Goal: Check status: Check status

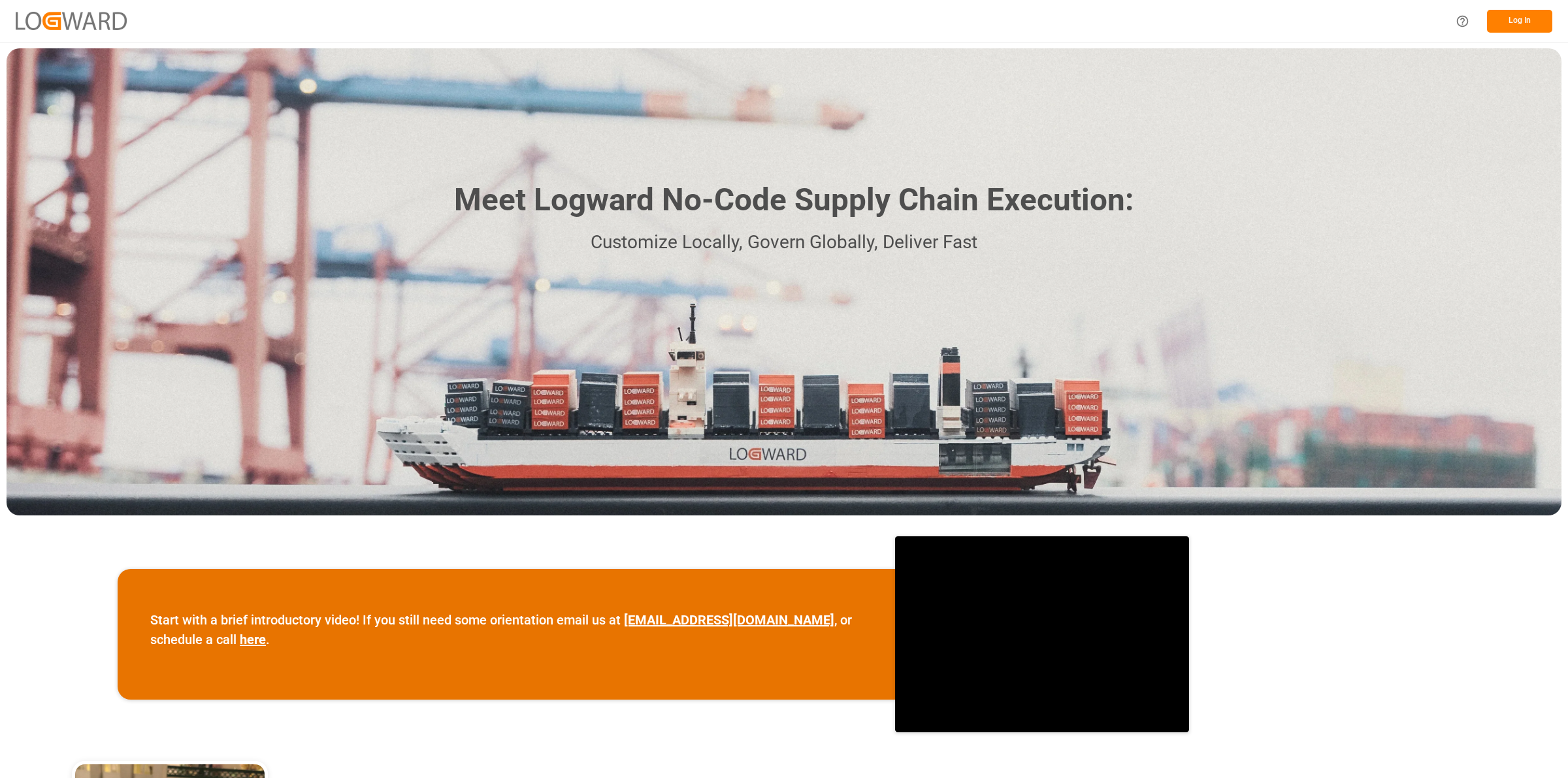
click at [1515, 20] on button "Log In" at bounding box center [1519, 21] width 65 height 23
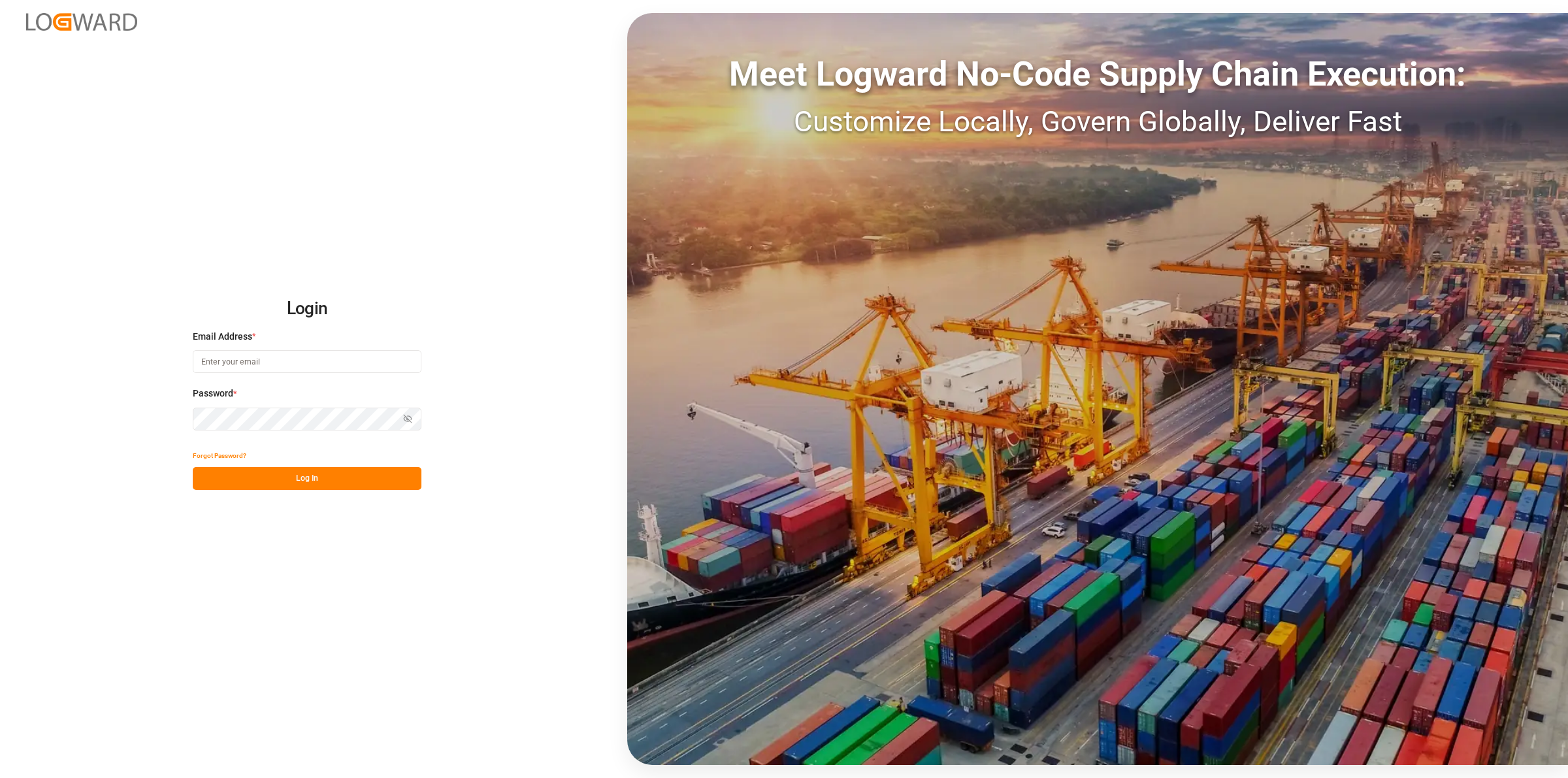
type input "[PERSON_NAME][EMAIL_ADDRESS][DOMAIN_NAME]"
click at [297, 482] on button "Log In" at bounding box center [306, 478] width 229 height 23
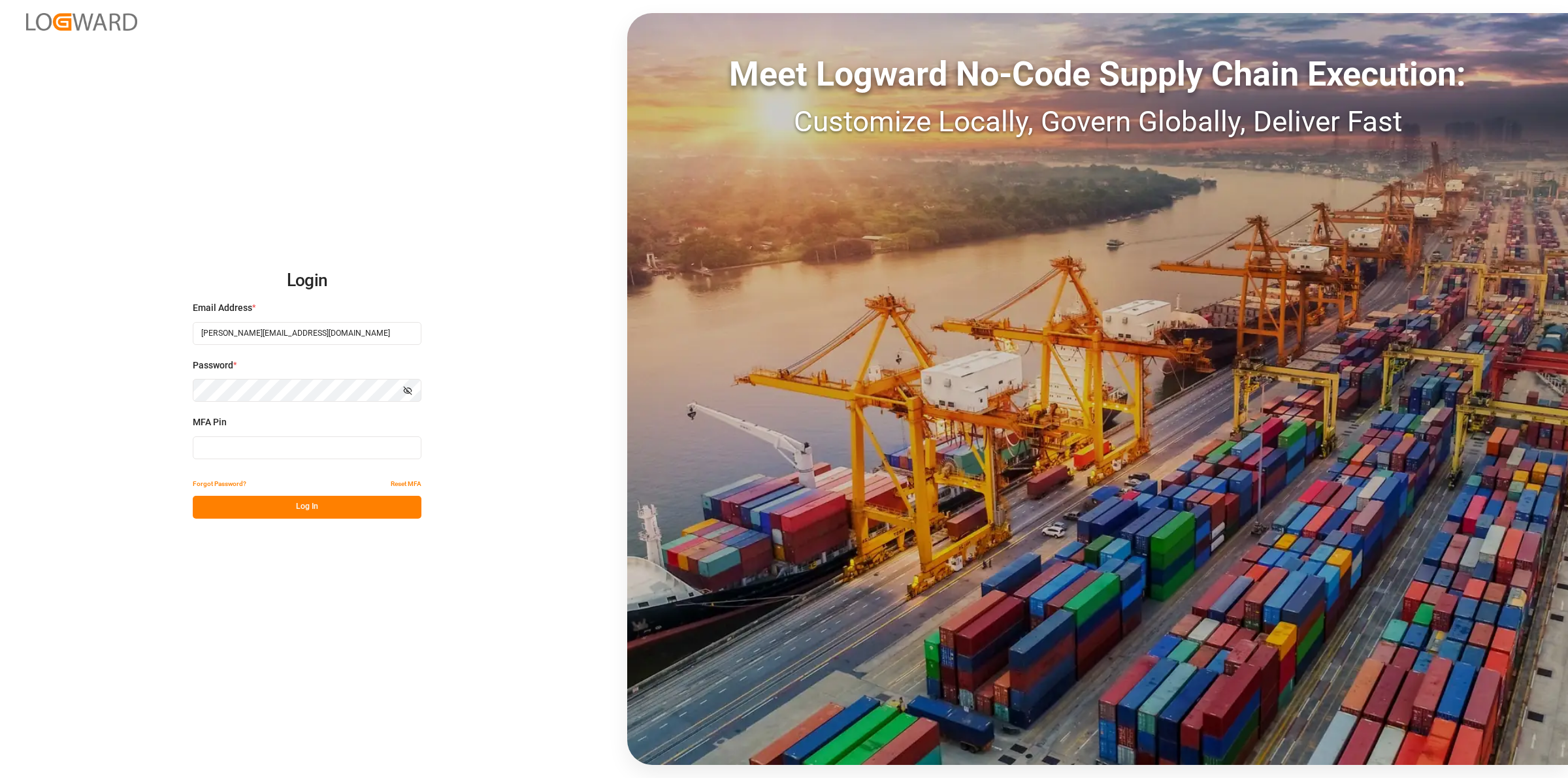
click at [229, 452] on input at bounding box center [306, 447] width 229 height 23
type input "320797"
click at [311, 505] on button "Log In" at bounding box center [306, 507] width 229 height 23
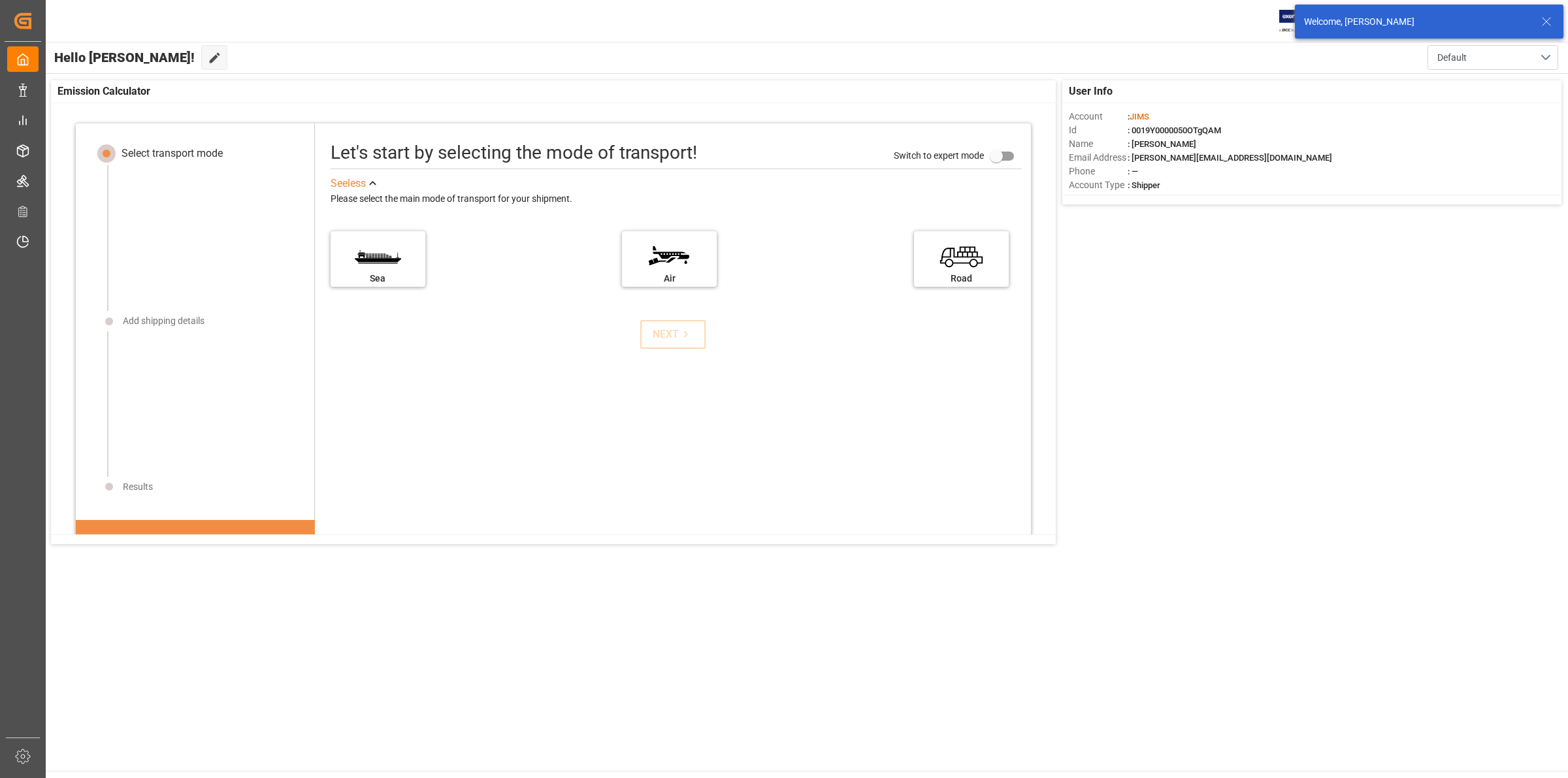
click at [1343, 494] on div "User Info Account : [PERSON_NAME] : 0019Y0000050OTgQAM Name : [PERSON_NAME] Ema…" at bounding box center [806, 313] width 1524 height 477
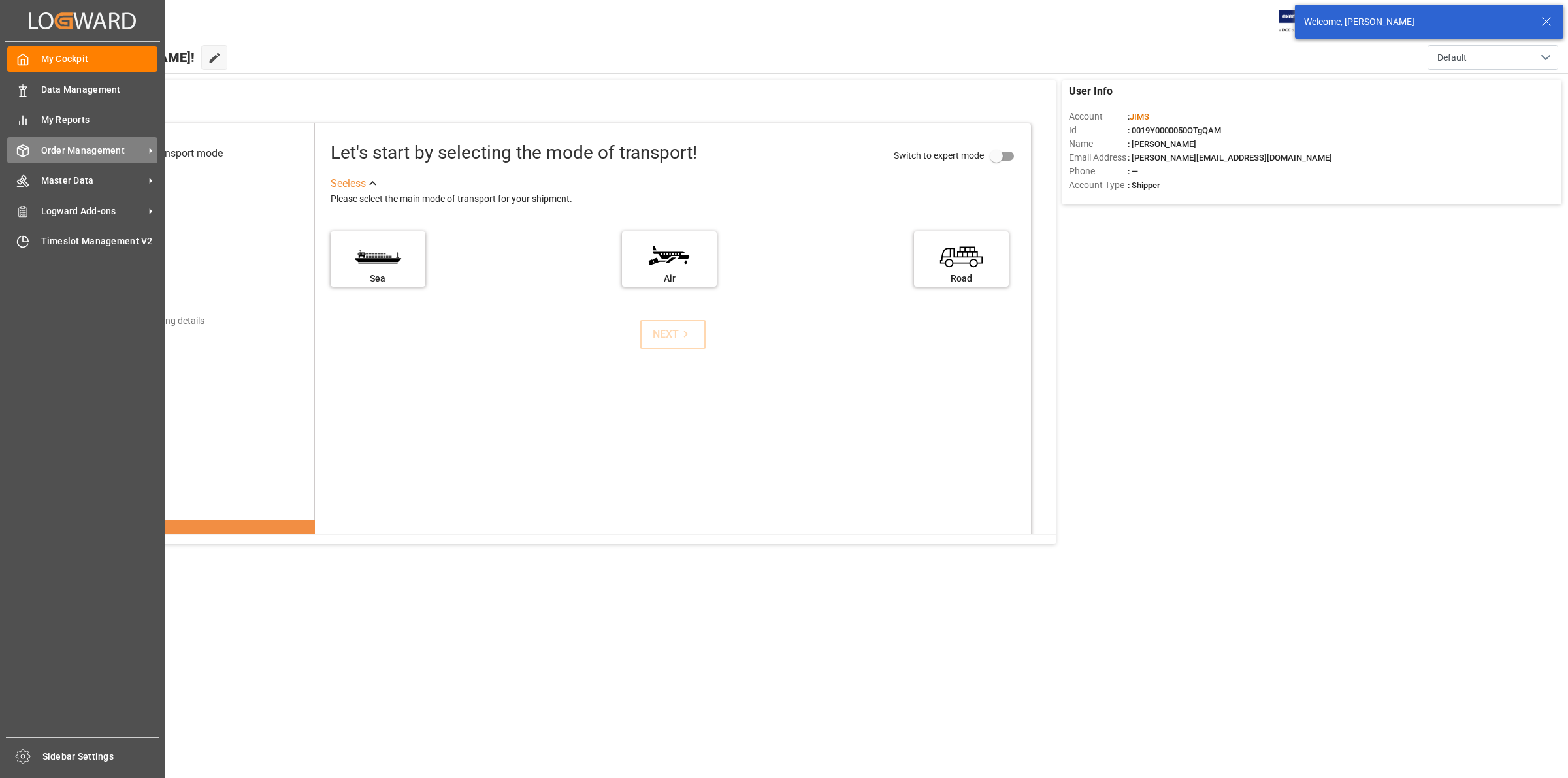
click at [74, 147] on span "Order Management" at bounding box center [93, 150] width 103 height 14
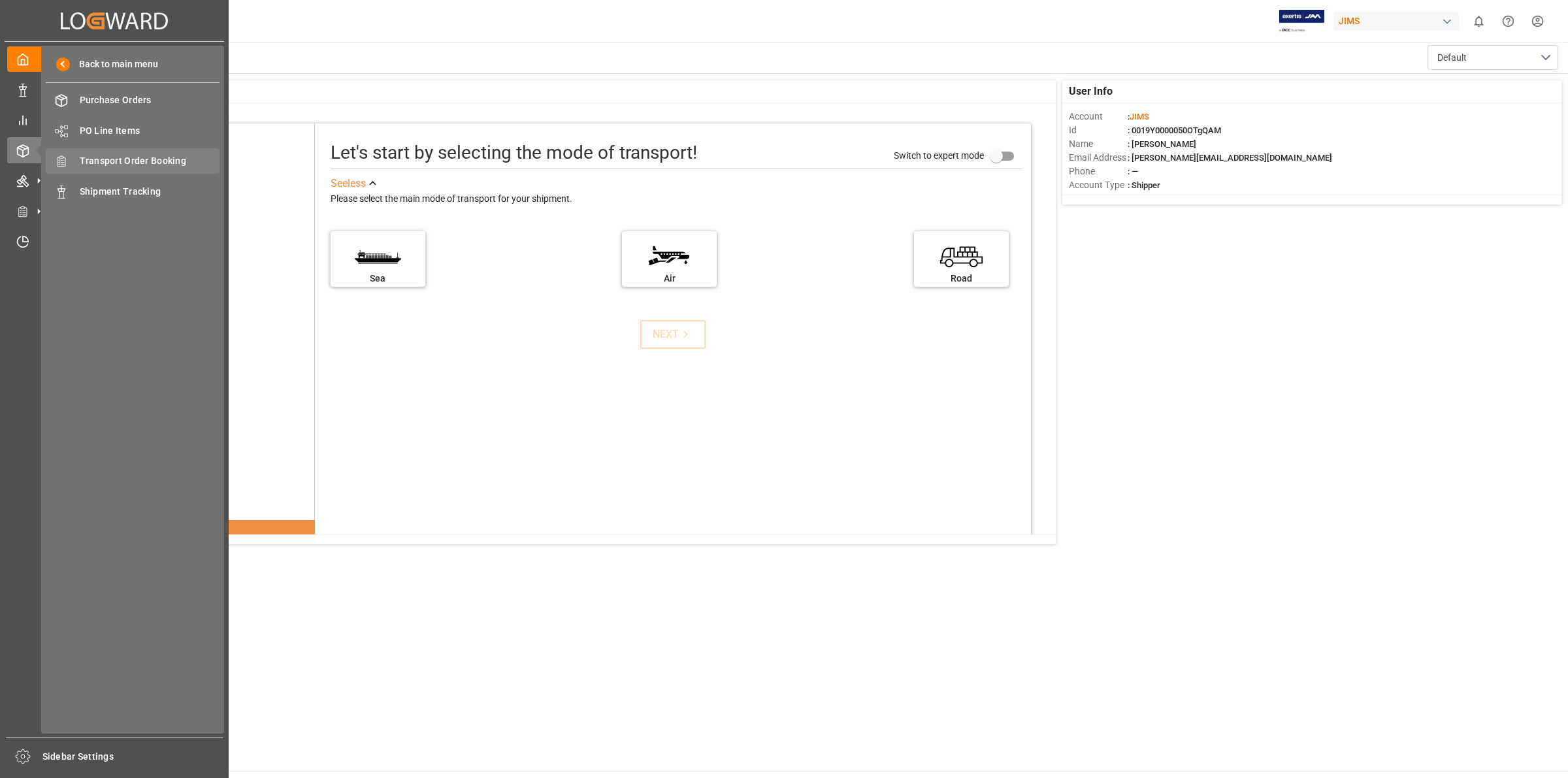
click at [109, 160] on span "Transport Order Booking" at bounding box center [149, 161] width 140 height 14
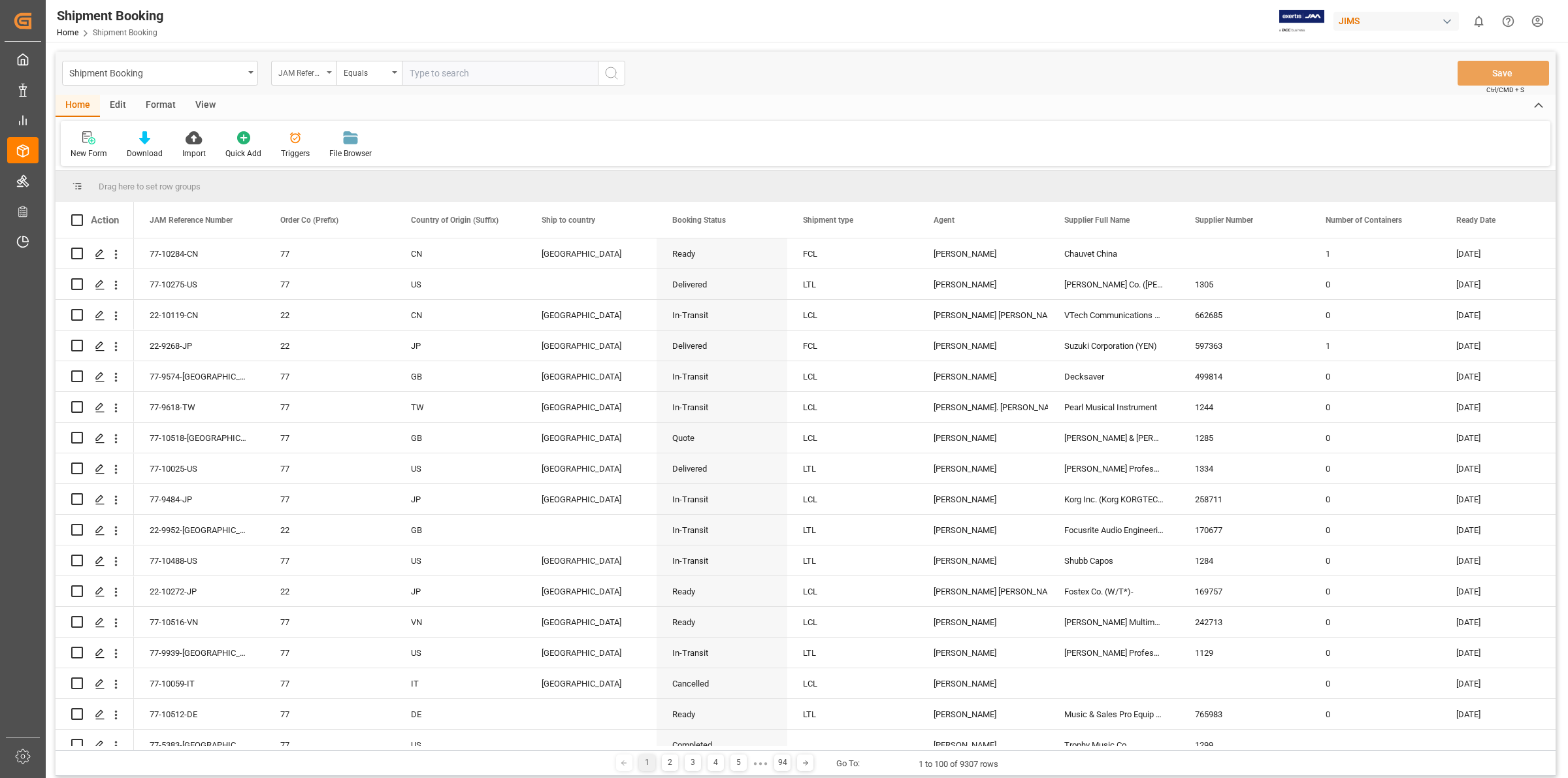
click at [328, 73] on icon "open menu" at bounding box center [329, 72] width 5 height 3
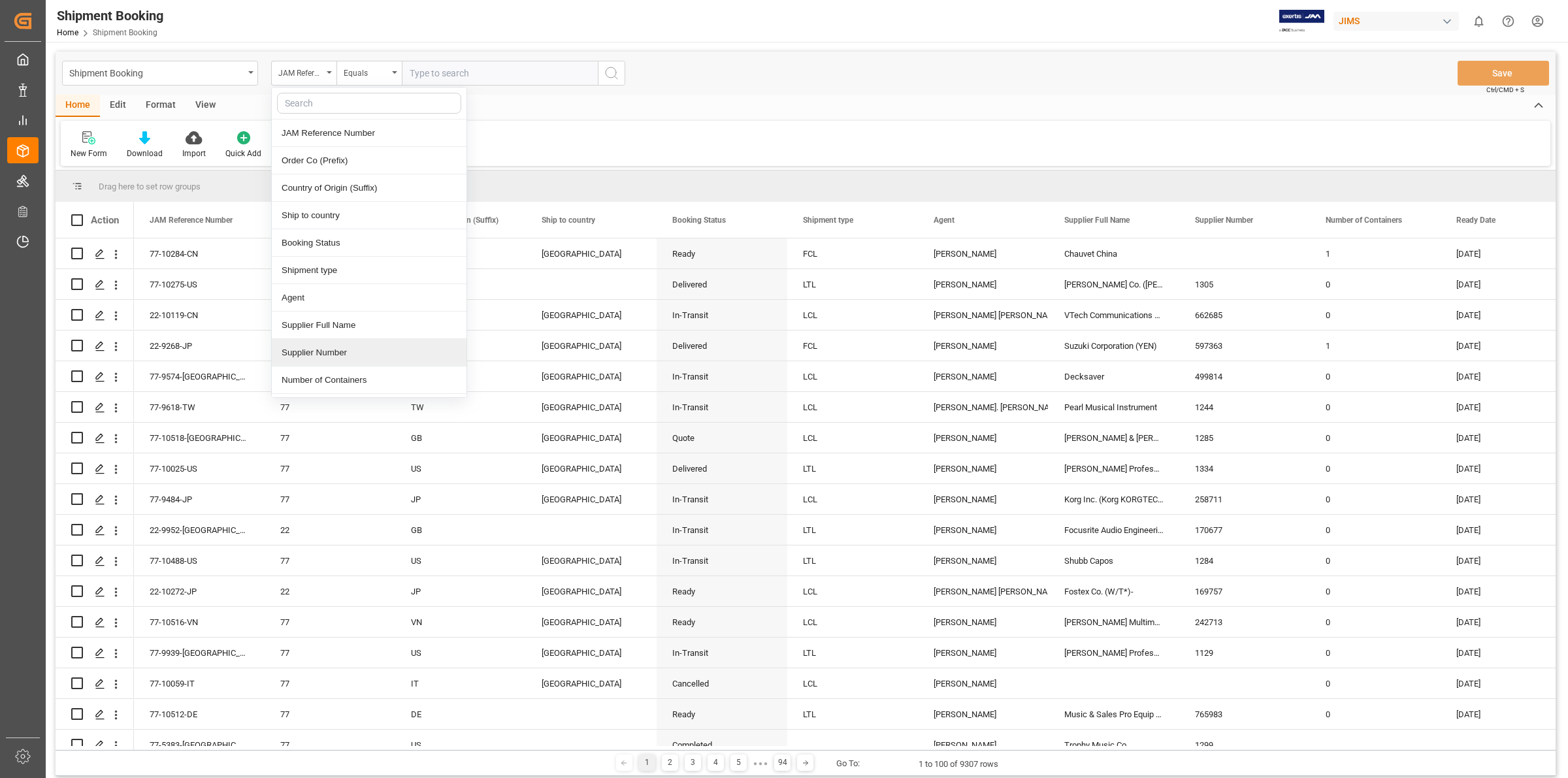
drag, startPoint x: 327, startPoint y: 357, endPoint x: 379, endPoint y: 229, distance: 138.2
click at [330, 353] on div "Supplier Number" at bounding box center [369, 352] width 194 height 27
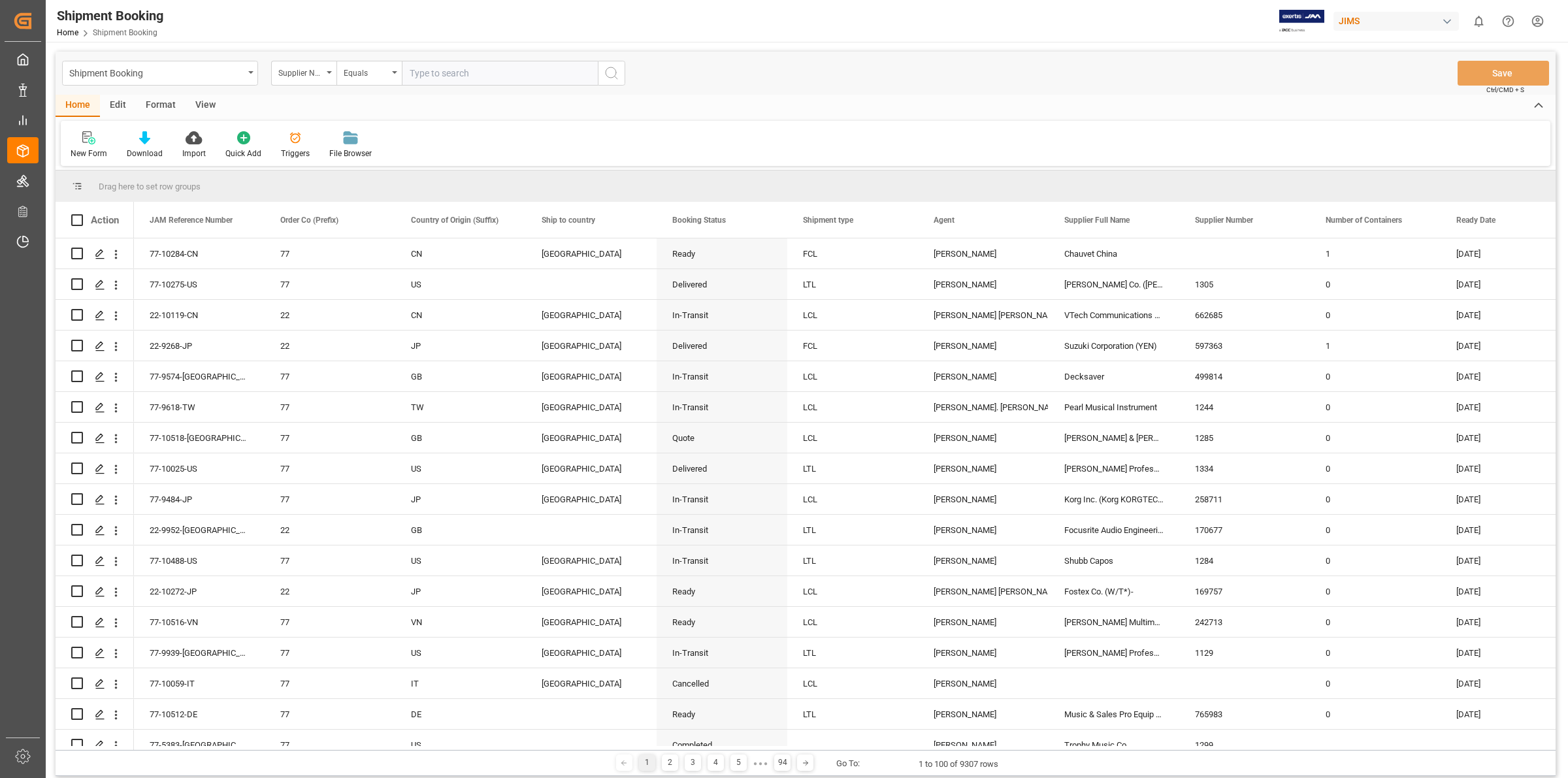
click at [416, 72] on input "text" at bounding box center [500, 72] width 196 height 24
type input "557"
click at [615, 70] on icon "search button" at bounding box center [611, 72] width 15 height 15
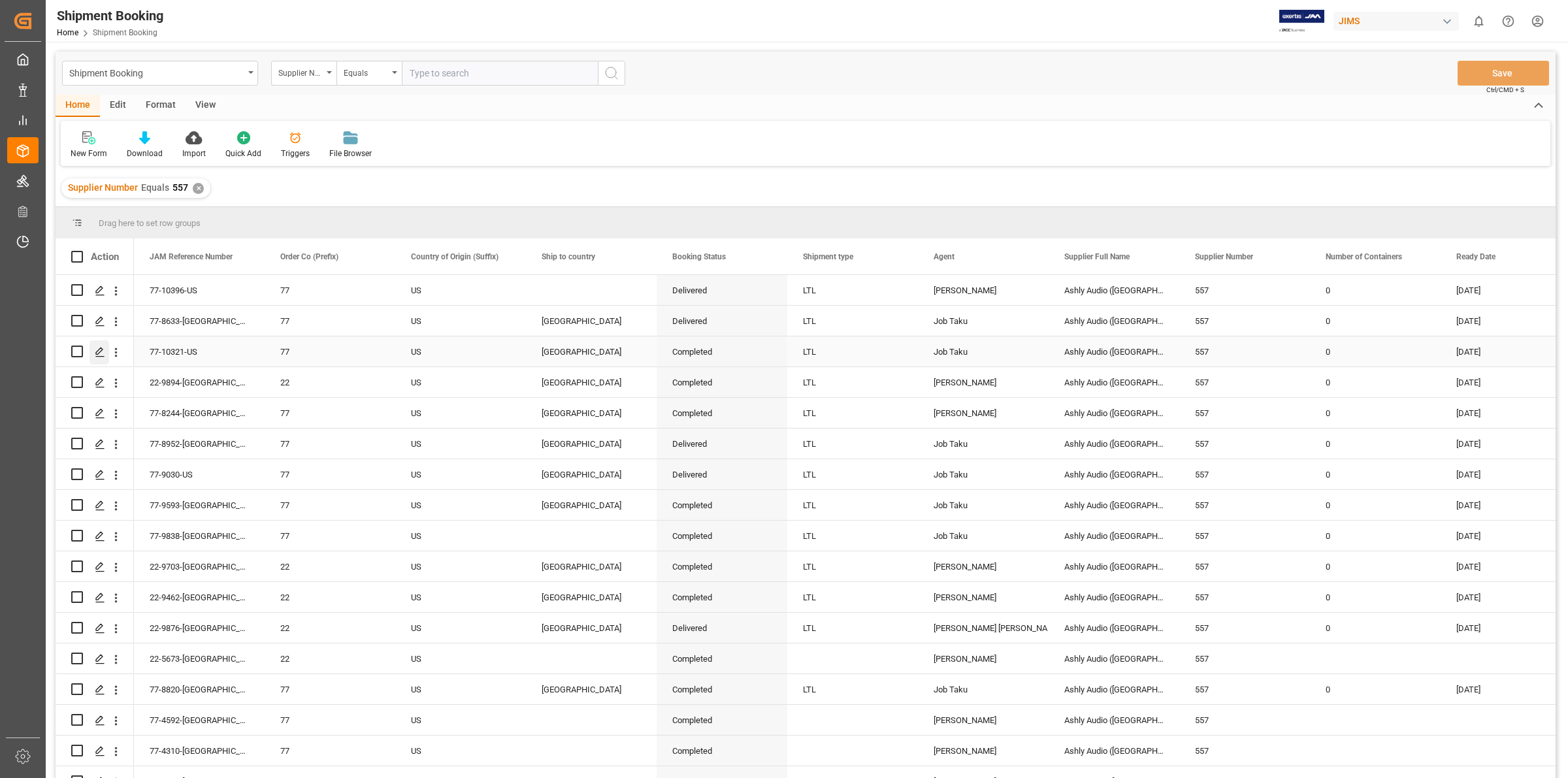
click at [95, 353] on div "Press SPACE to select this row." at bounding box center [99, 352] width 20 height 24
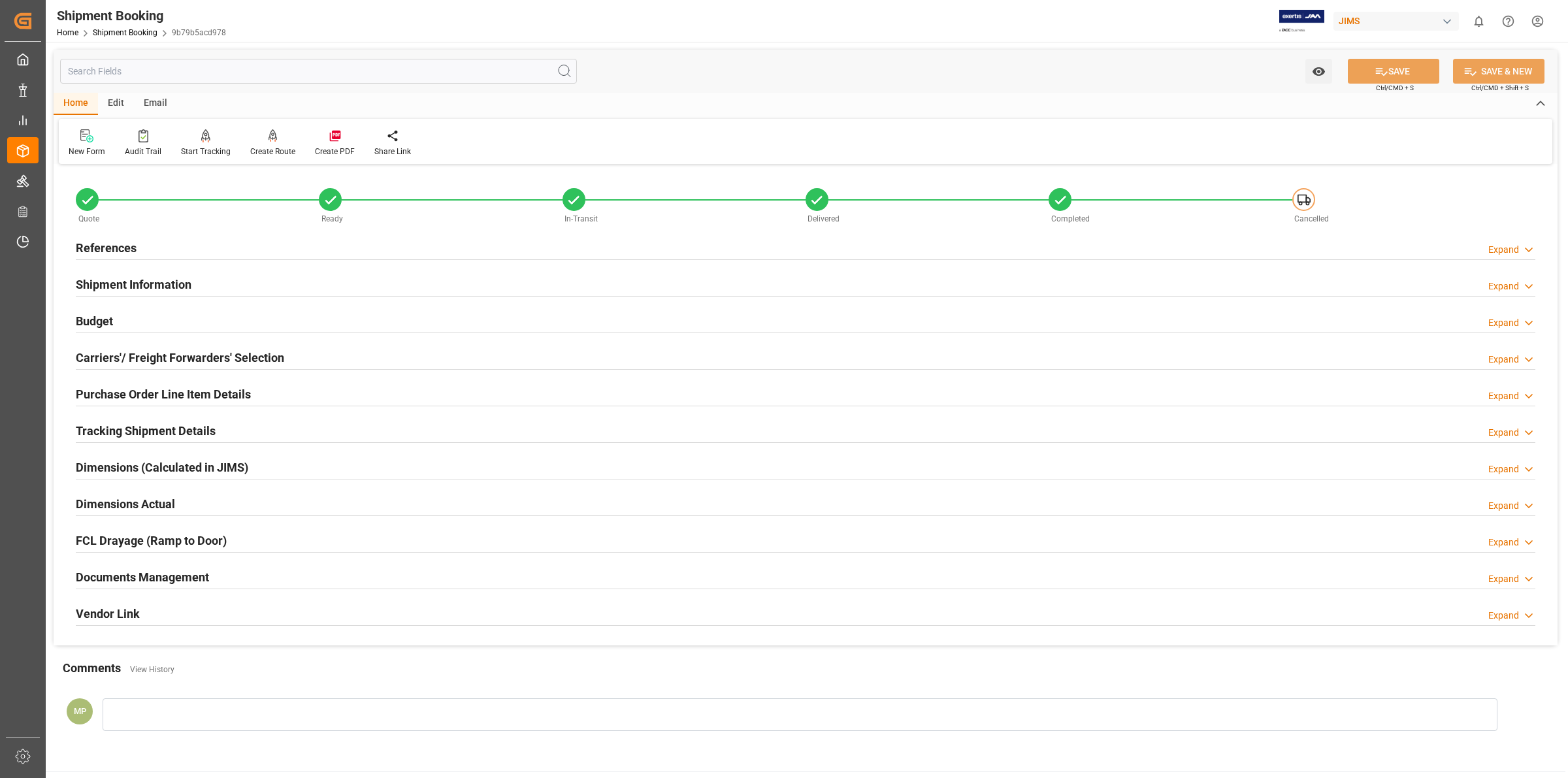
click at [184, 576] on h2 "Documents Management" at bounding box center [142, 577] width 133 height 18
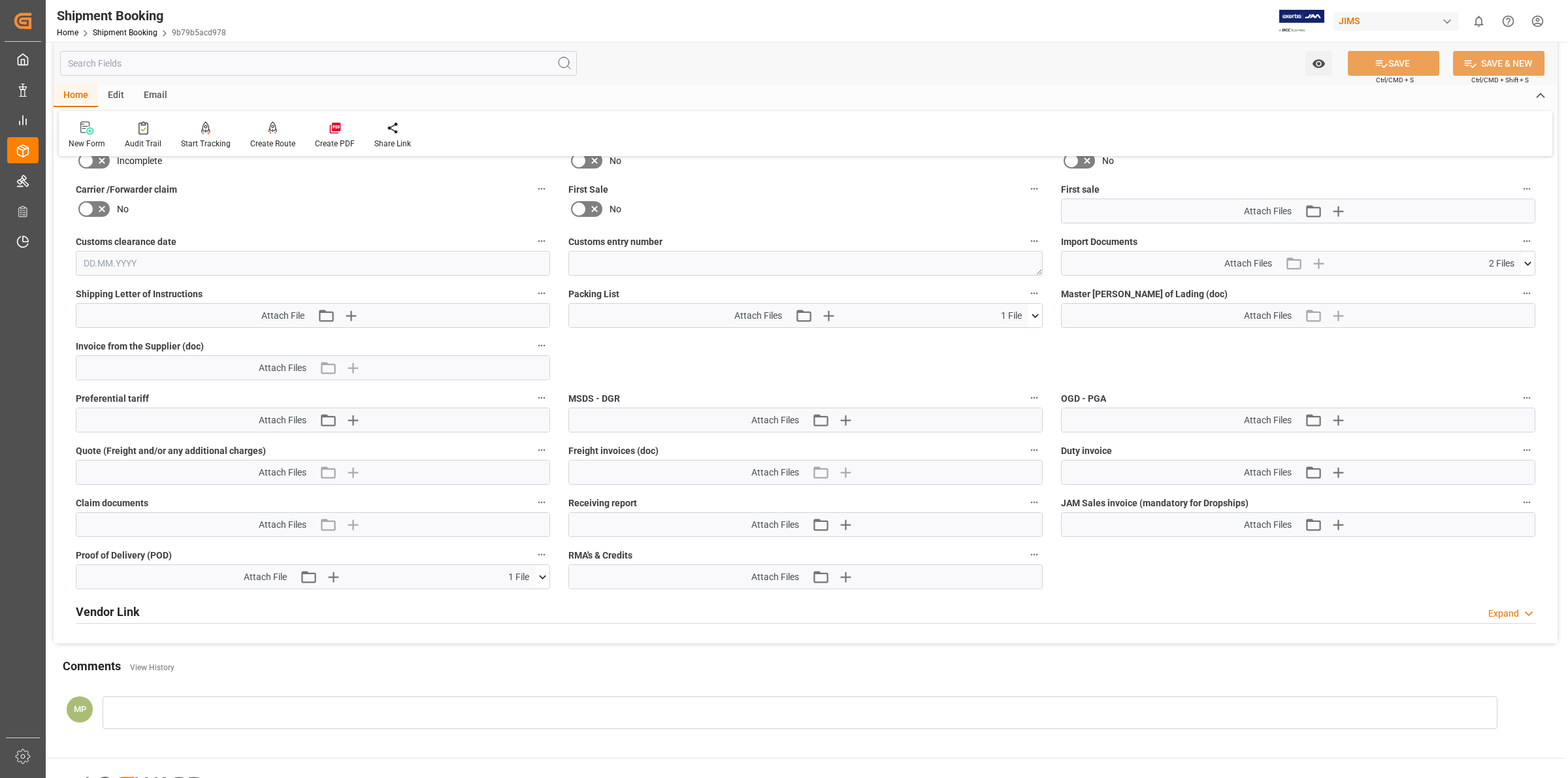
scroll to position [572, 0]
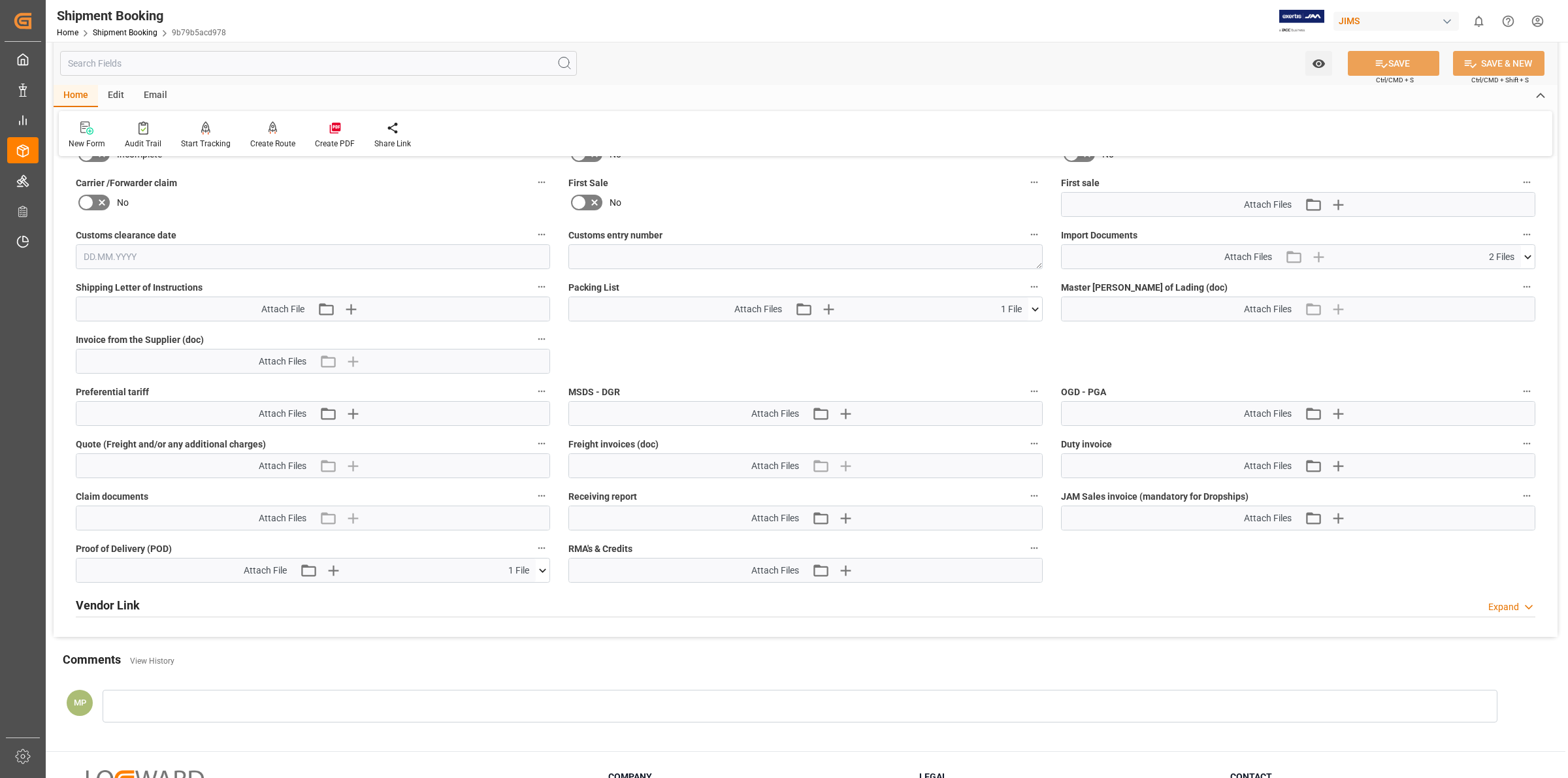
drag, startPoint x: 1526, startPoint y: 250, endPoint x: 1462, endPoint y: 282, distance: 71.6
click at [1527, 250] on icon at bounding box center [1527, 257] width 14 height 14
click at [1498, 290] on icon at bounding box center [1494, 295] width 11 height 11
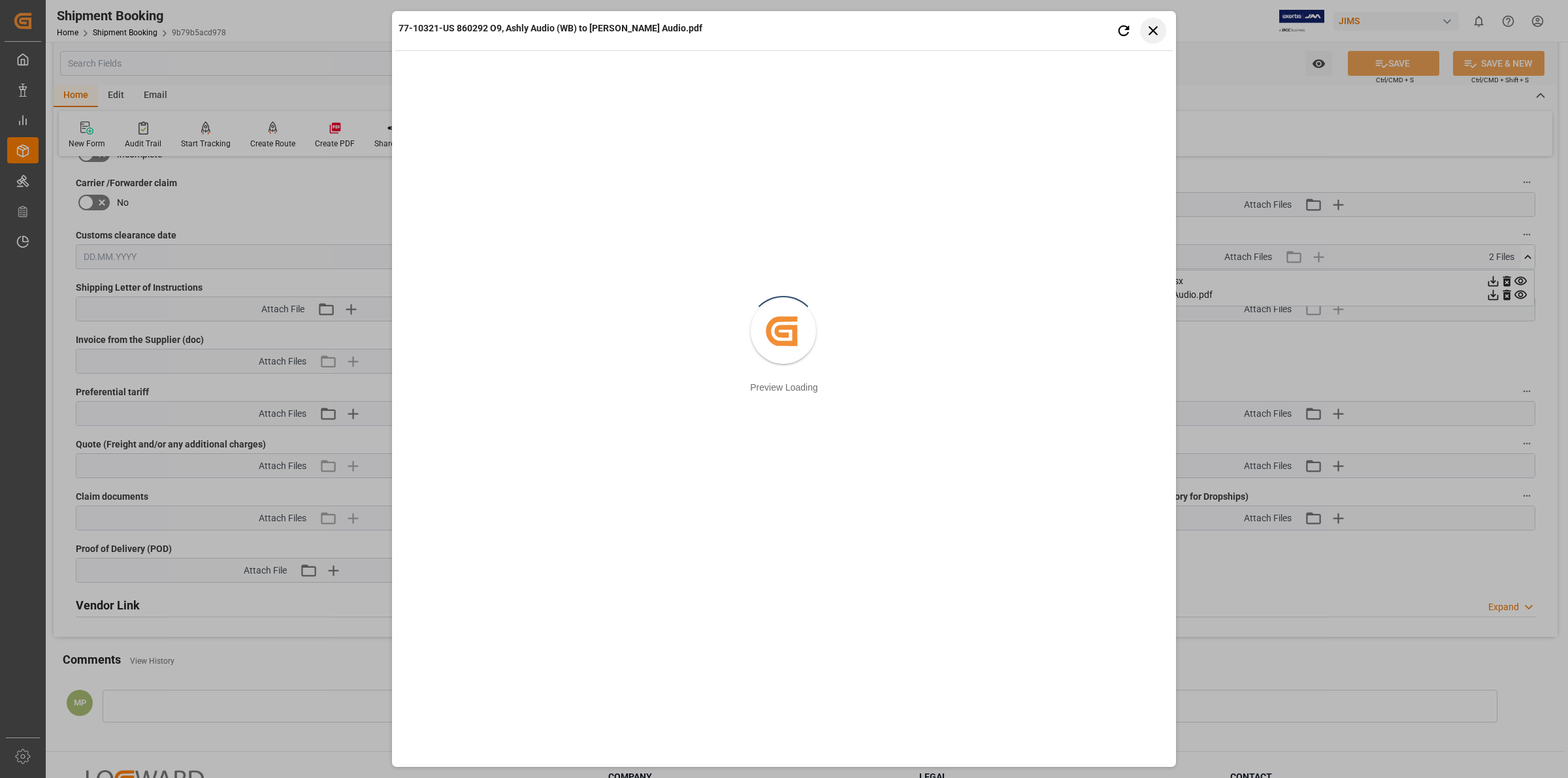
click at [1154, 33] on icon "button" at bounding box center [1153, 31] width 9 height 9
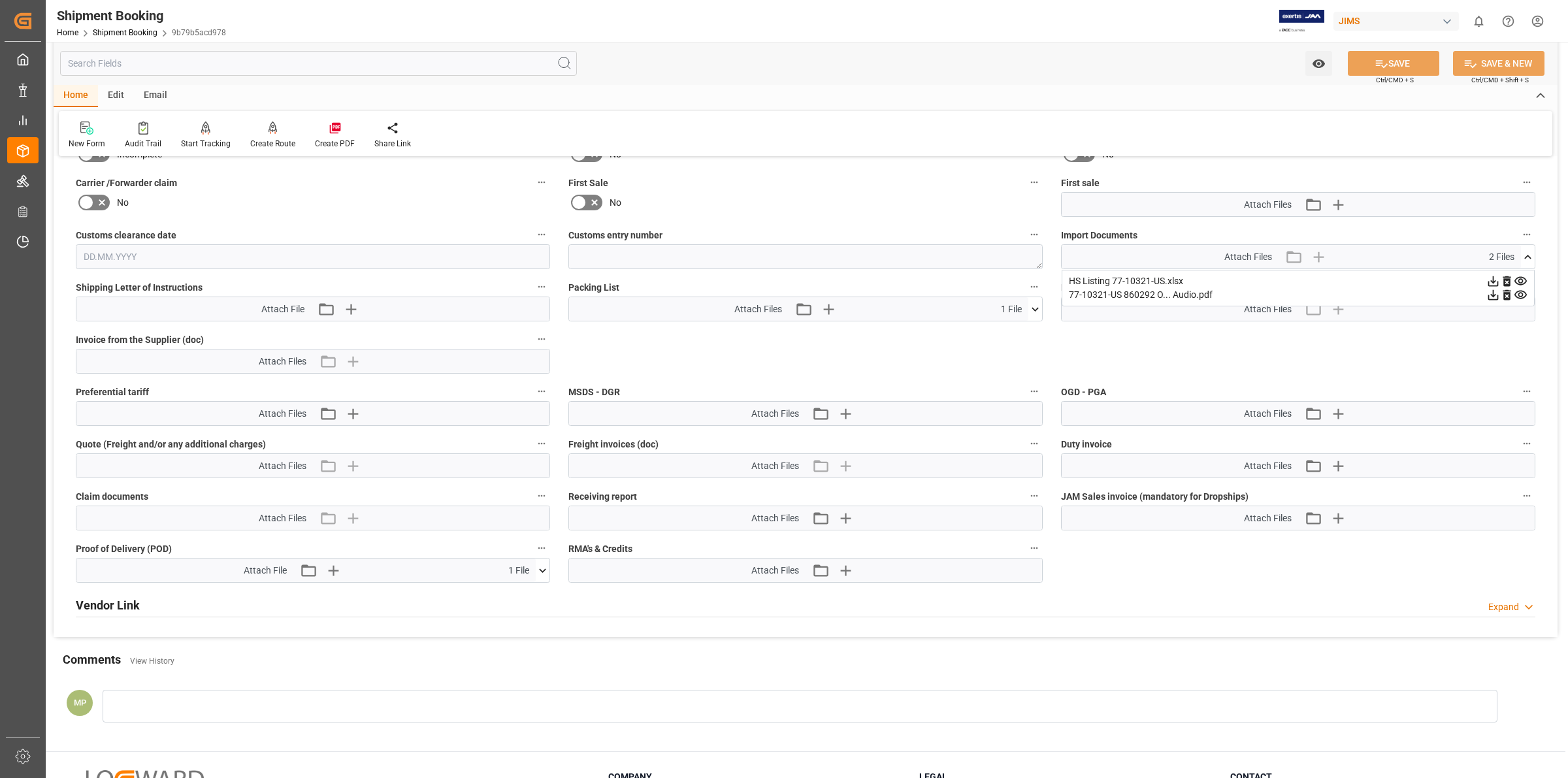
click at [1029, 305] on icon at bounding box center [1035, 309] width 14 height 14
click at [1487, 288] on icon at bounding box center [1493, 281] width 14 height 14
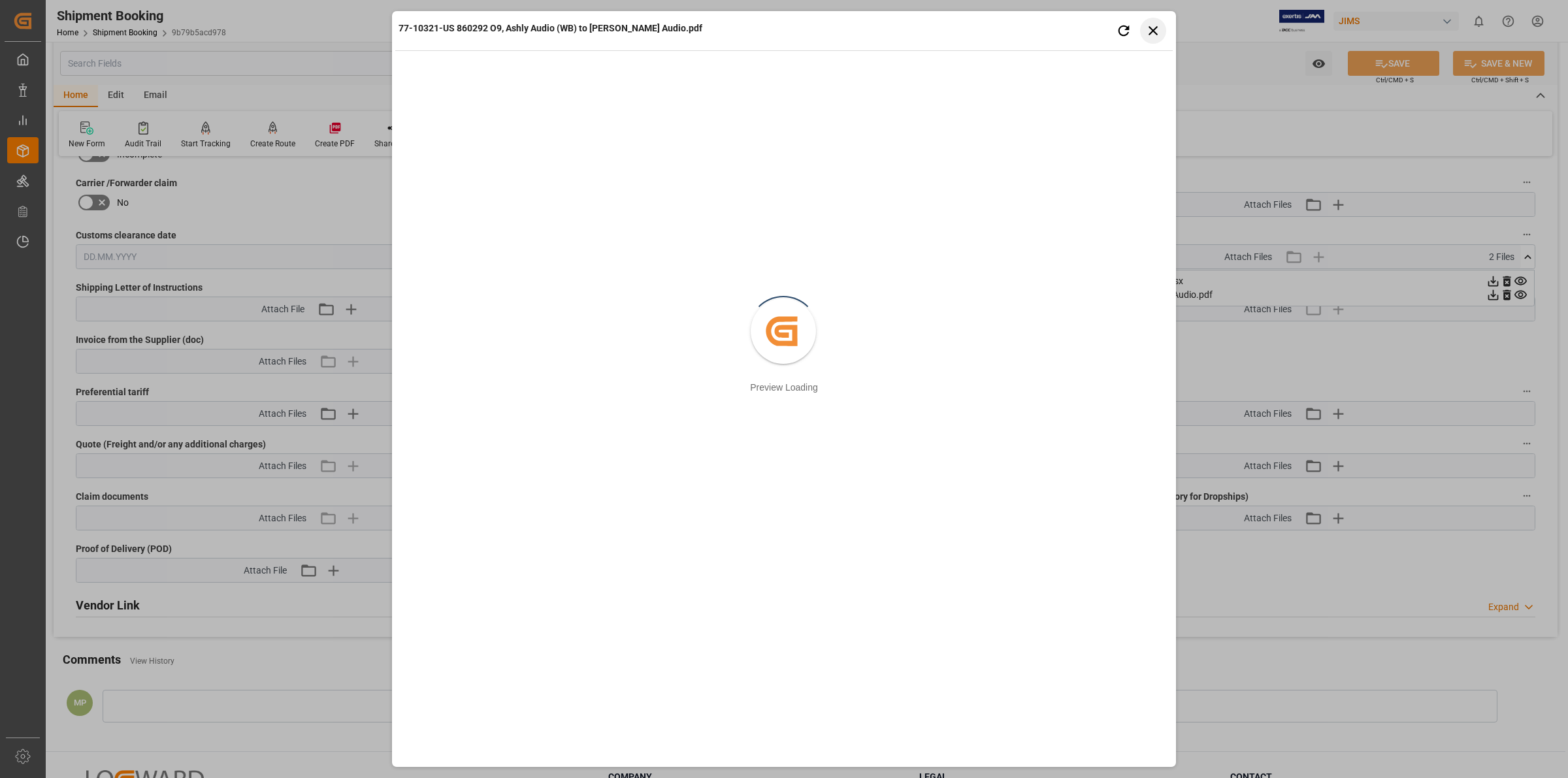
drag, startPoint x: 1155, startPoint y: 30, endPoint x: 1149, endPoint y: 37, distance: 9.2
click at [1155, 28] on icon "button" at bounding box center [1153, 31] width 16 height 16
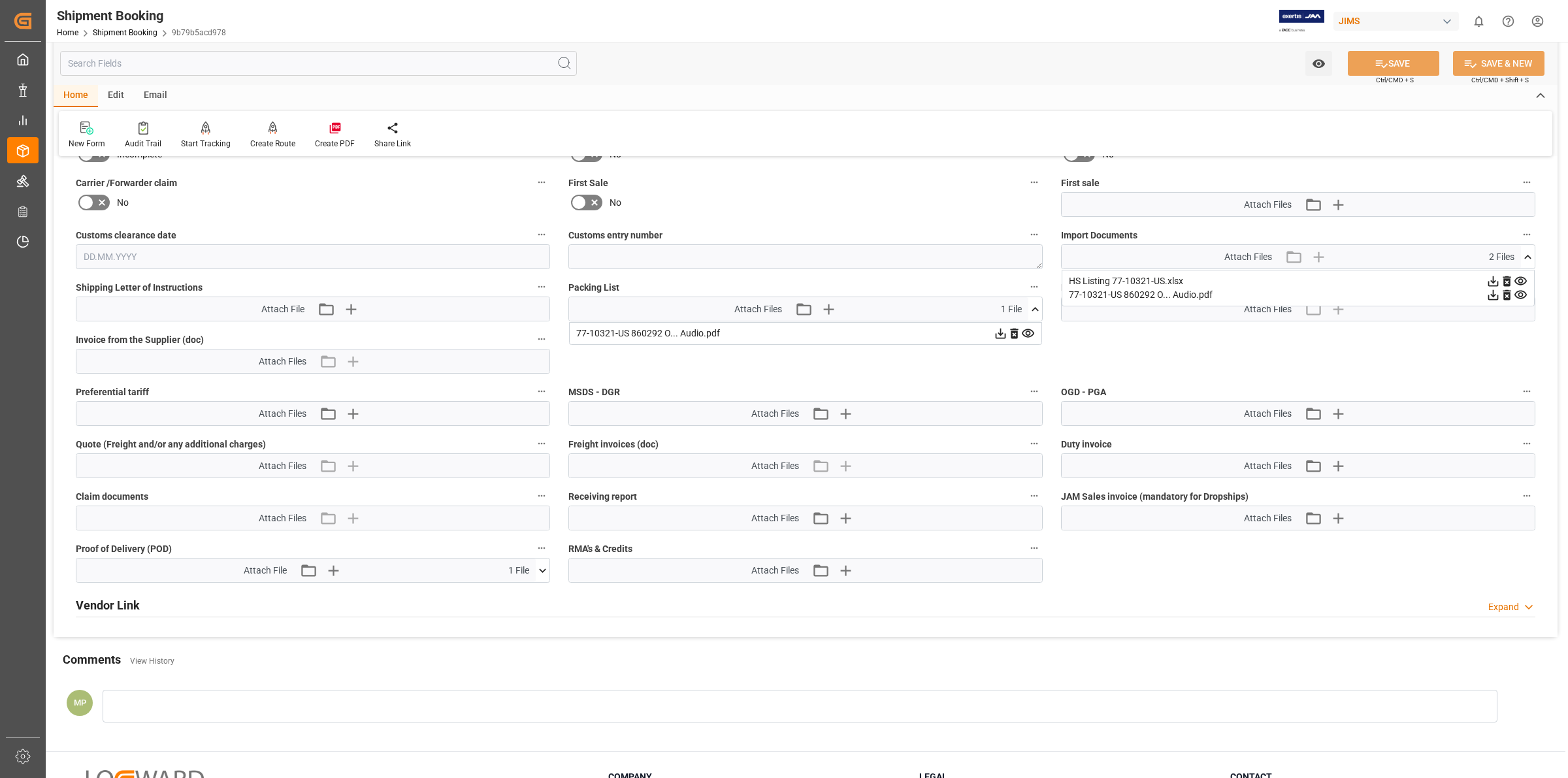
click at [546, 564] on icon at bounding box center [542, 570] width 14 height 14
click at [1488, 286] on icon at bounding box center [1494, 282] width 11 height 11
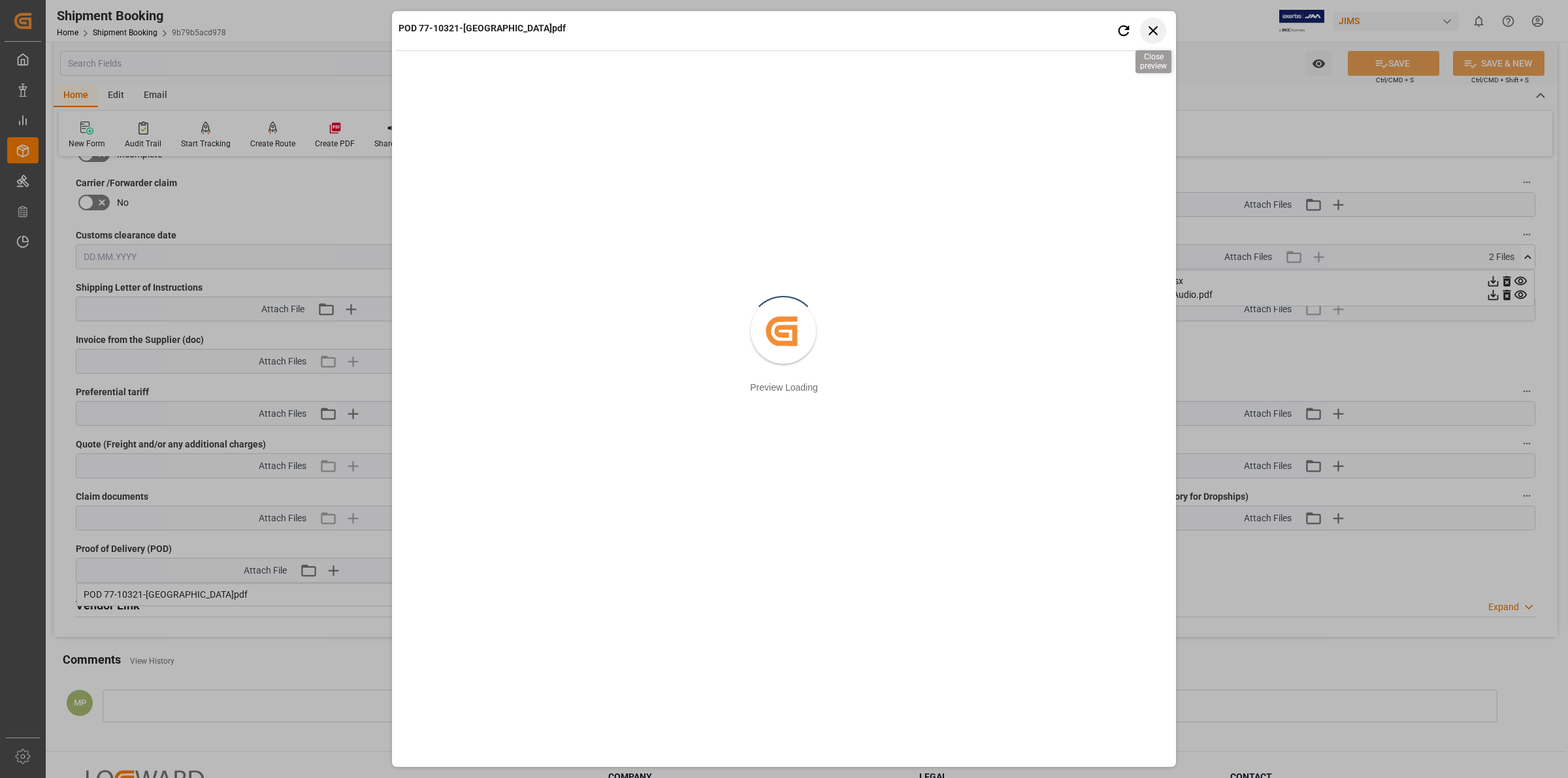
click at [1151, 27] on icon "button" at bounding box center [1153, 31] width 16 height 16
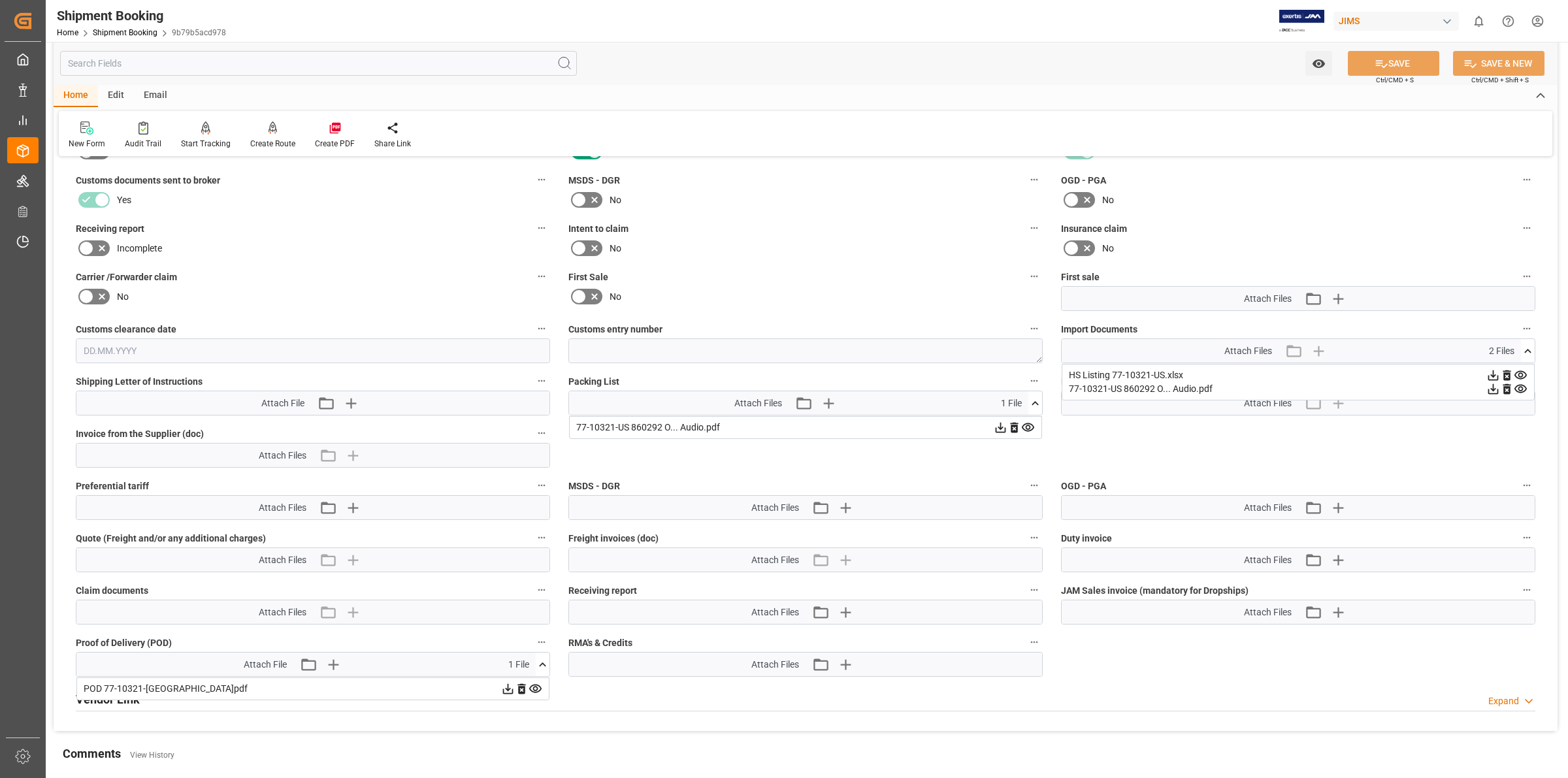
scroll to position [448, 0]
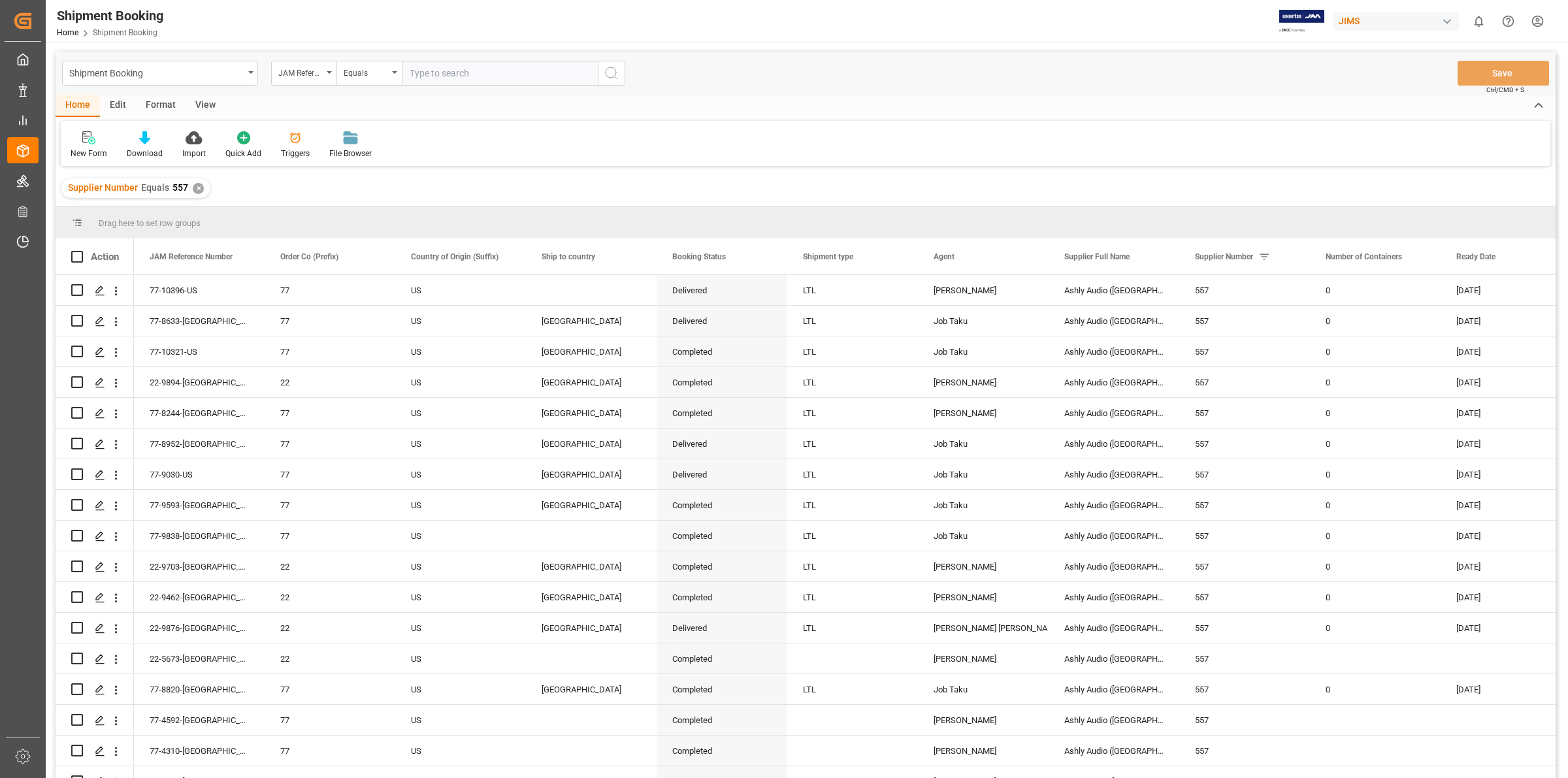
drag, startPoint x: 874, startPoint y: 80, endPoint x: 1252, endPoint y: 43, distance: 379.8
click at [878, 79] on div "Shipment Booking JAM Reference Number Equals Save Ctrl/CMD + S" at bounding box center [805, 73] width 1500 height 43
click at [325, 72] on div "JAM Reference Number" at bounding box center [304, 72] width 65 height 24
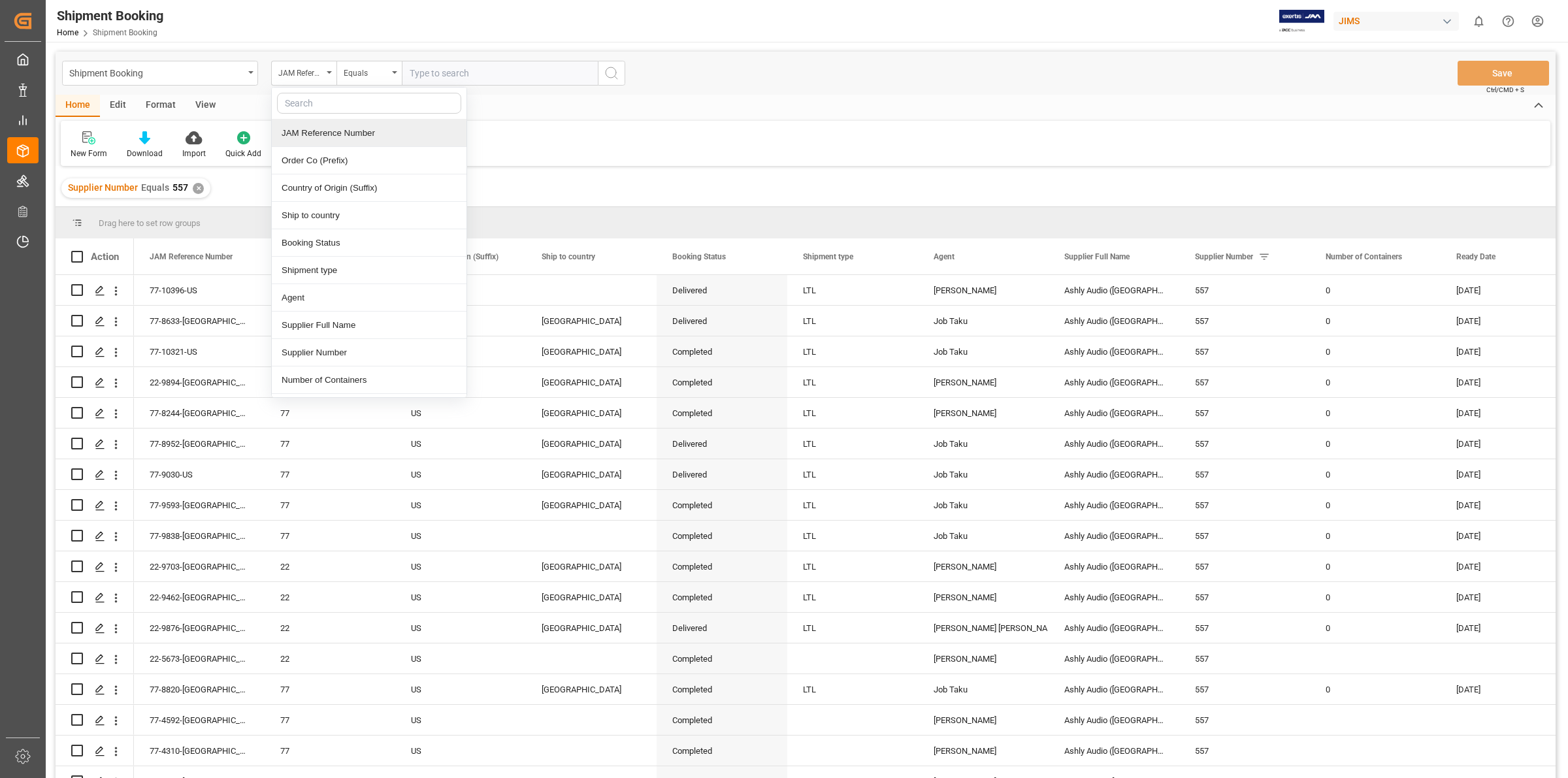
drag, startPoint x: 346, startPoint y: 131, endPoint x: 419, endPoint y: 108, distance: 76.5
click at [348, 131] on div "JAM Reference Number" at bounding box center [369, 133] width 194 height 27
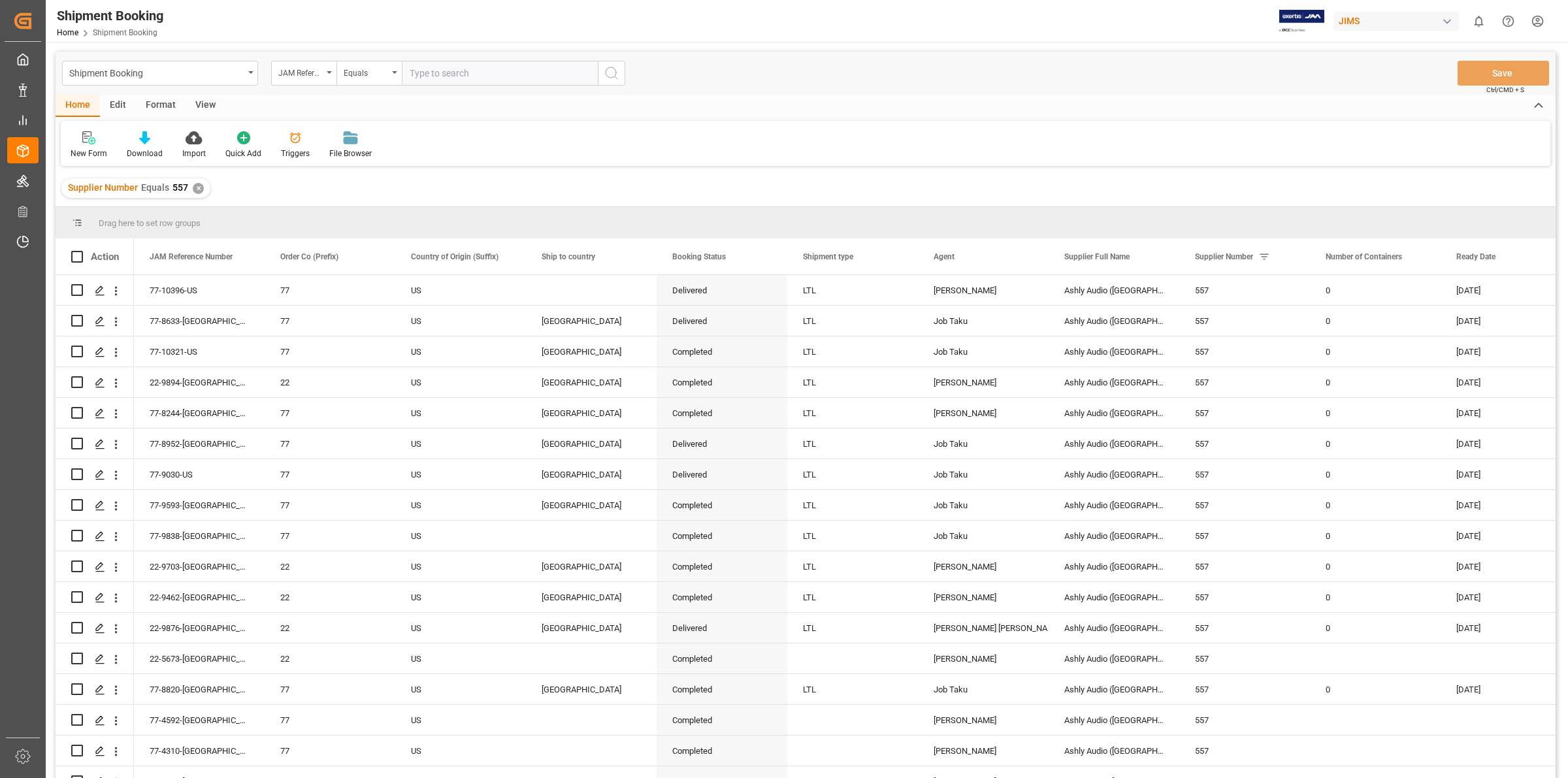
click at [432, 77] on input "text" at bounding box center [500, 72] width 196 height 24
type input "77-10186-US"
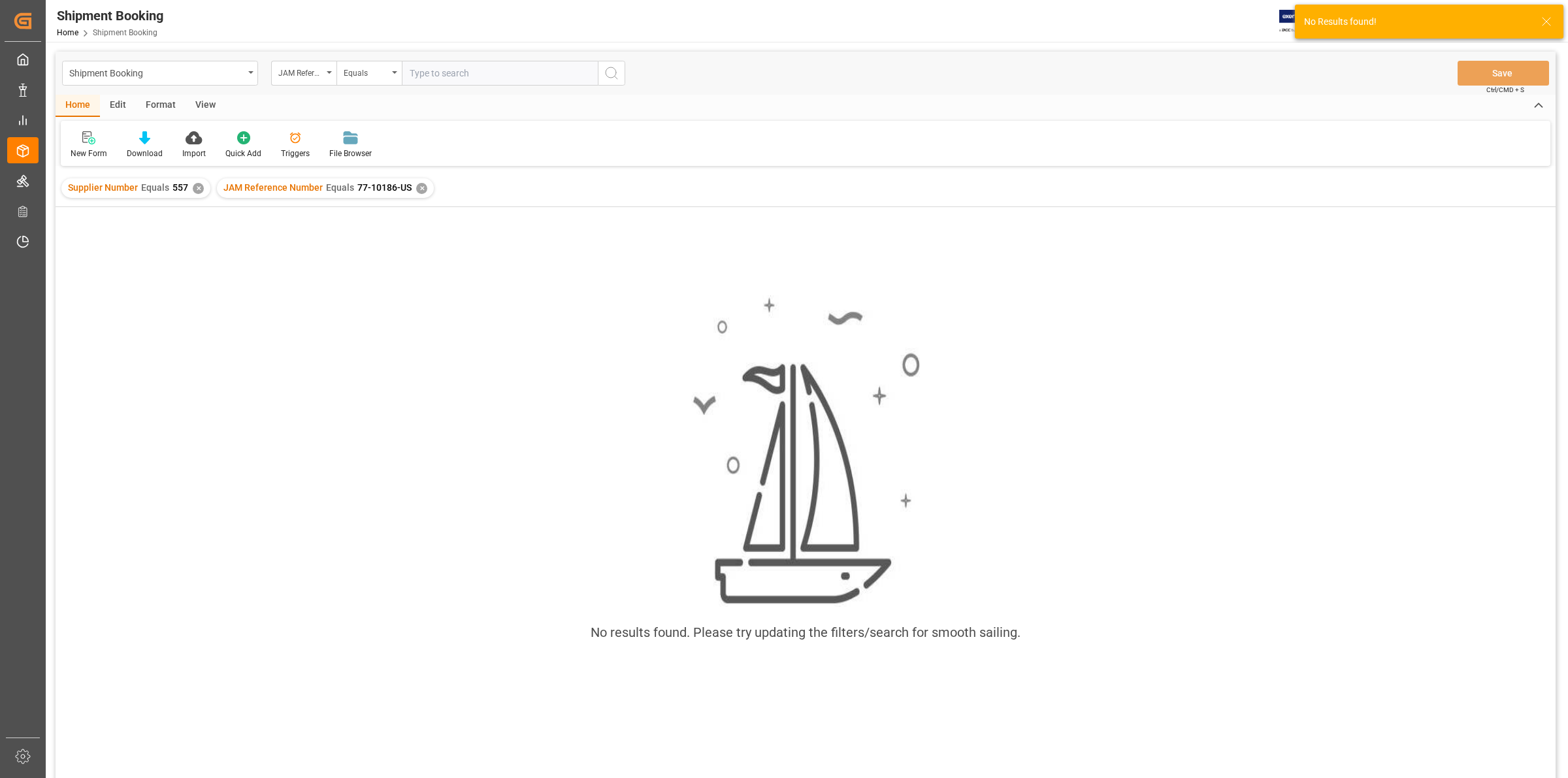
click at [197, 188] on div "✕" at bounding box center [198, 188] width 11 height 11
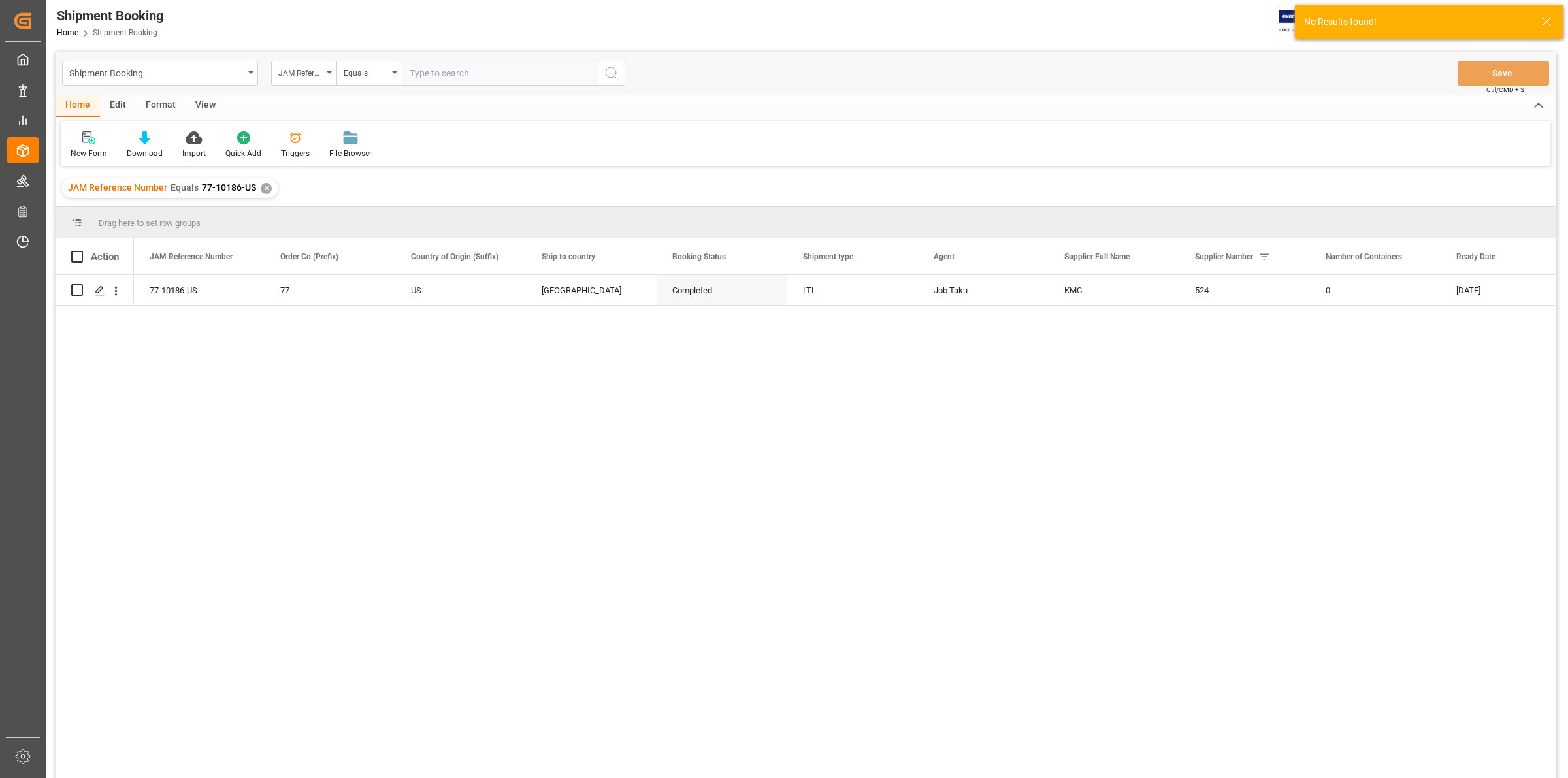
click at [308, 346] on div "77-10186-US 77 US [GEOGRAPHIC_DATA] Completed LTL Job Taku KMC 524 0 [DATE]" at bounding box center [844, 530] width 1422 height 511
click at [102, 287] on polygon "Press SPACE to select this row." at bounding box center [99, 289] width 6 height 6
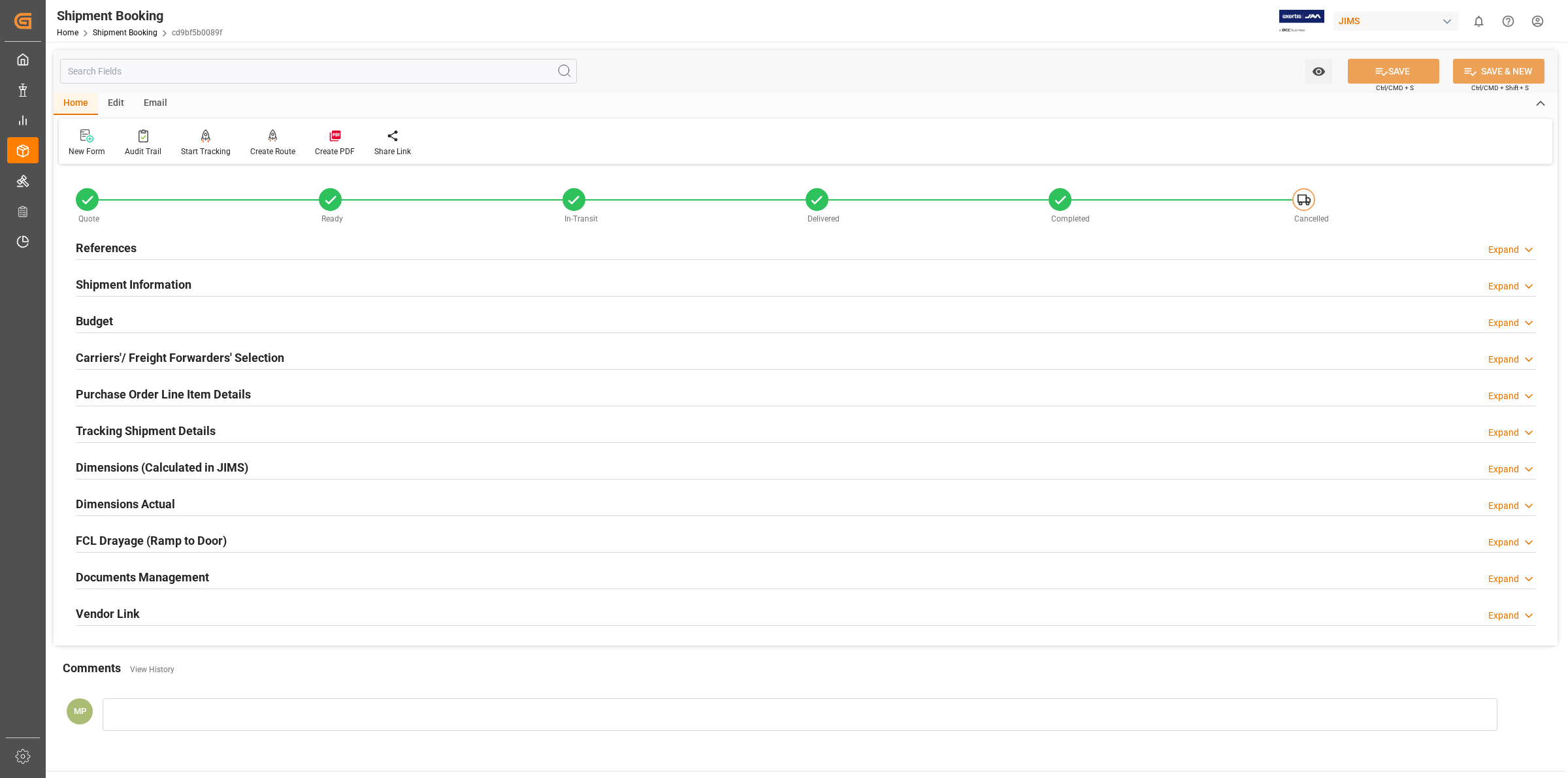
click at [191, 570] on h2 "Documents Management" at bounding box center [142, 577] width 133 height 18
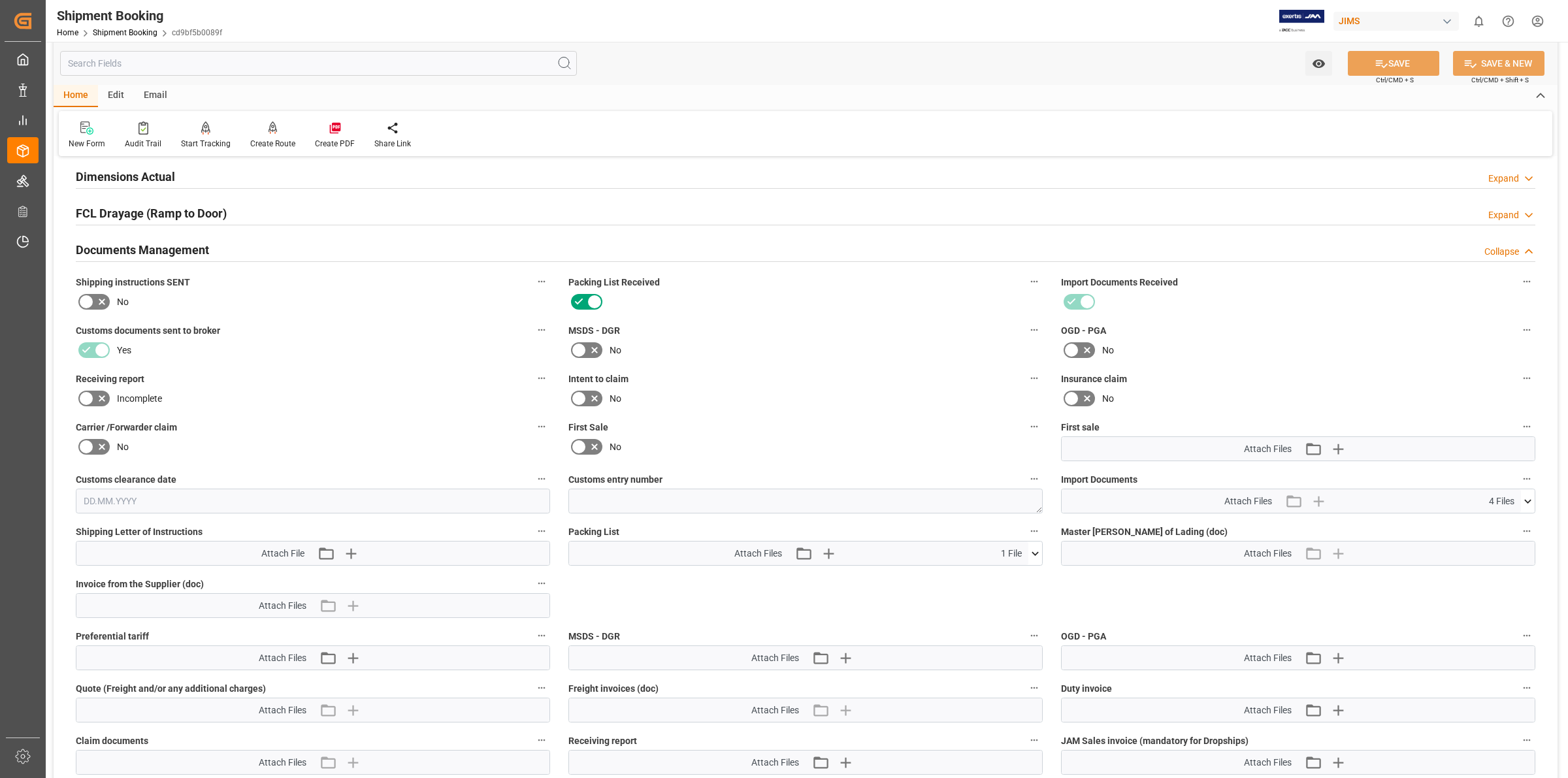
scroll to position [326, 0]
click at [1526, 500] on icon at bounding box center [1528, 501] width 7 height 4
click at [1498, 564] on icon at bounding box center [1494, 567] width 11 height 11
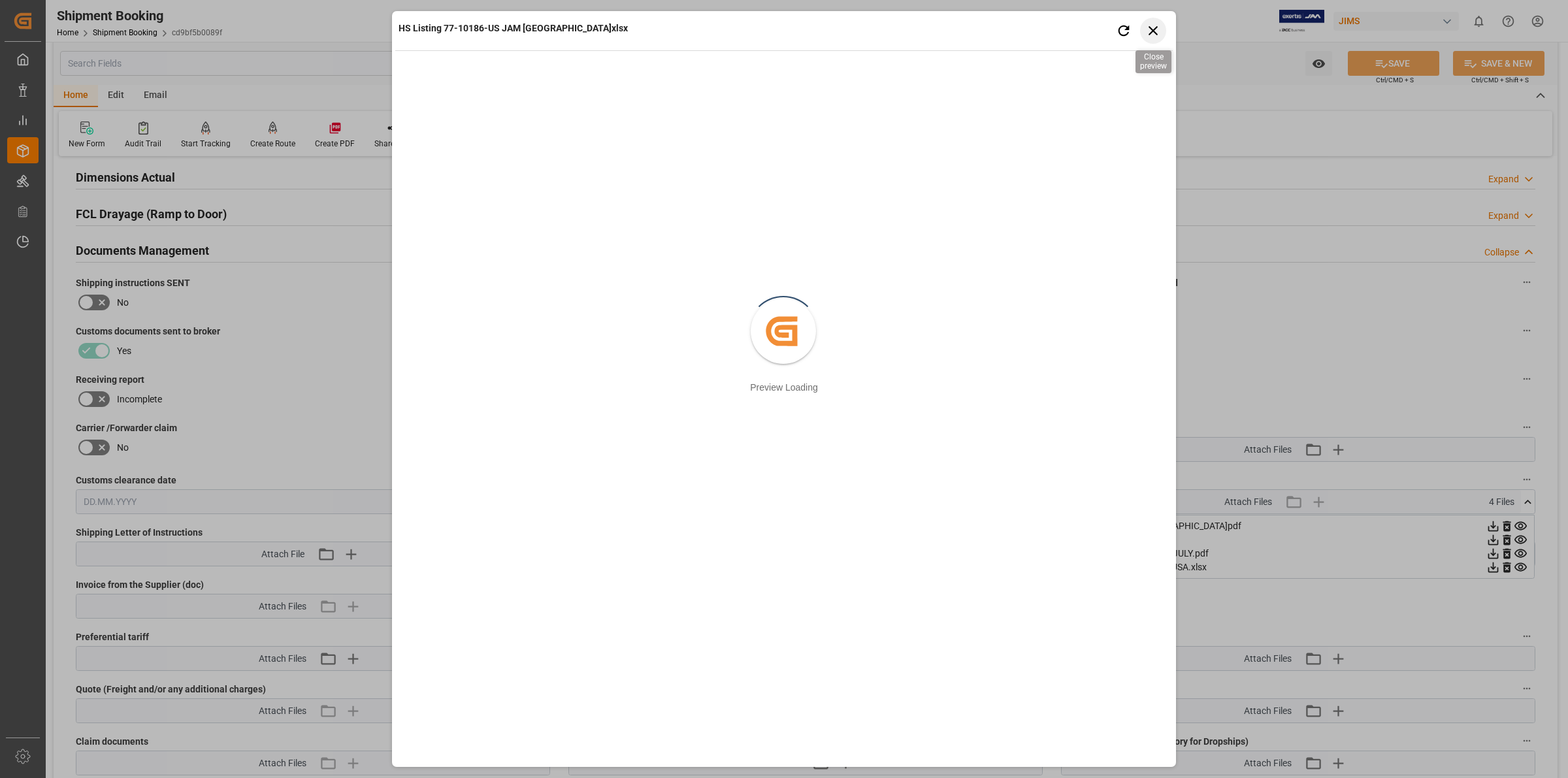
click at [1154, 27] on icon "button" at bounding box center [1153, 31] width 16 height 16
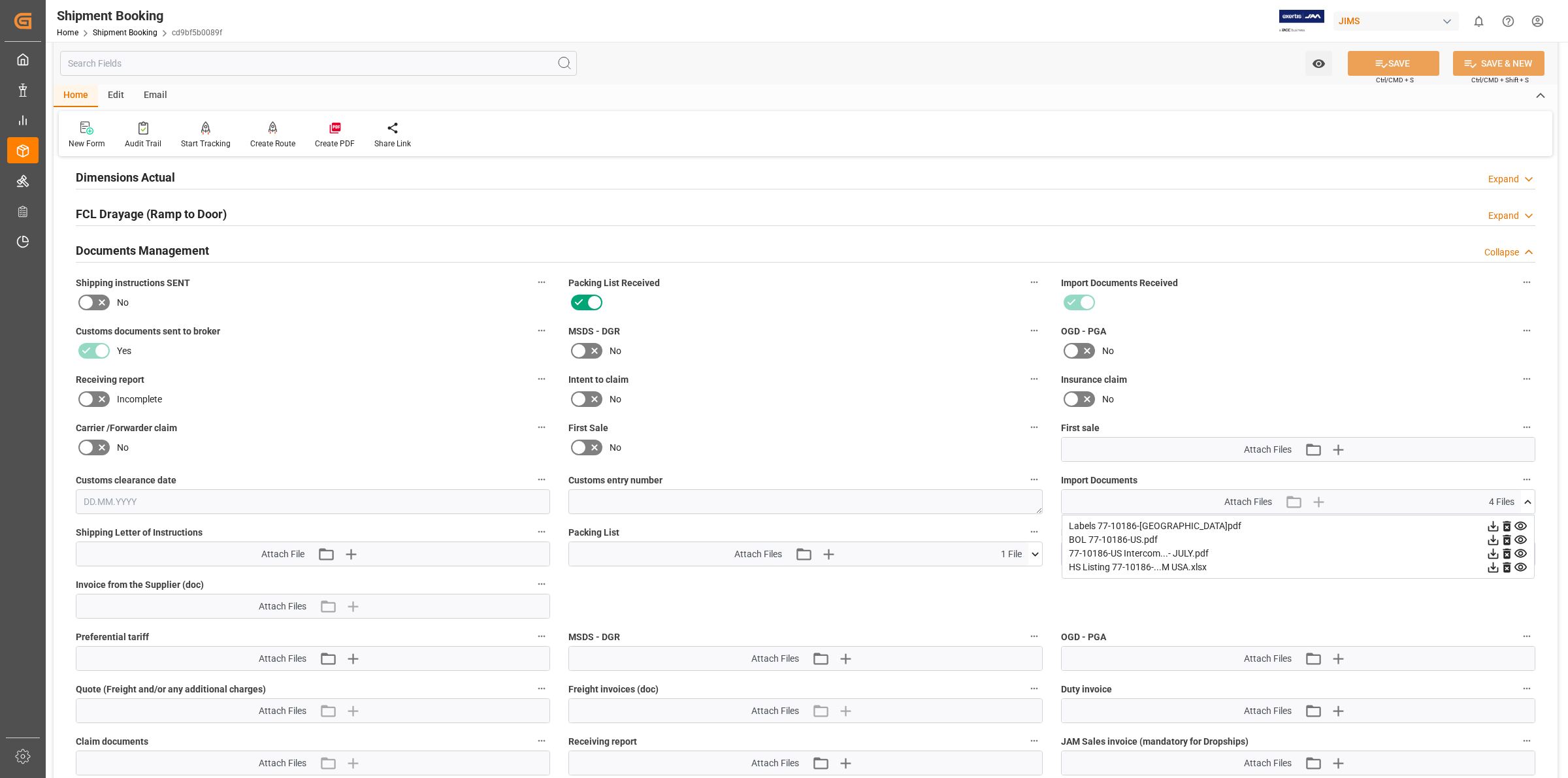
click at [1494, 562] on icon at bounding box center [1493, 567] width 14 height 14
click at [1500, 549] on icon at bounding box center [1493, 553] width 14 height 14
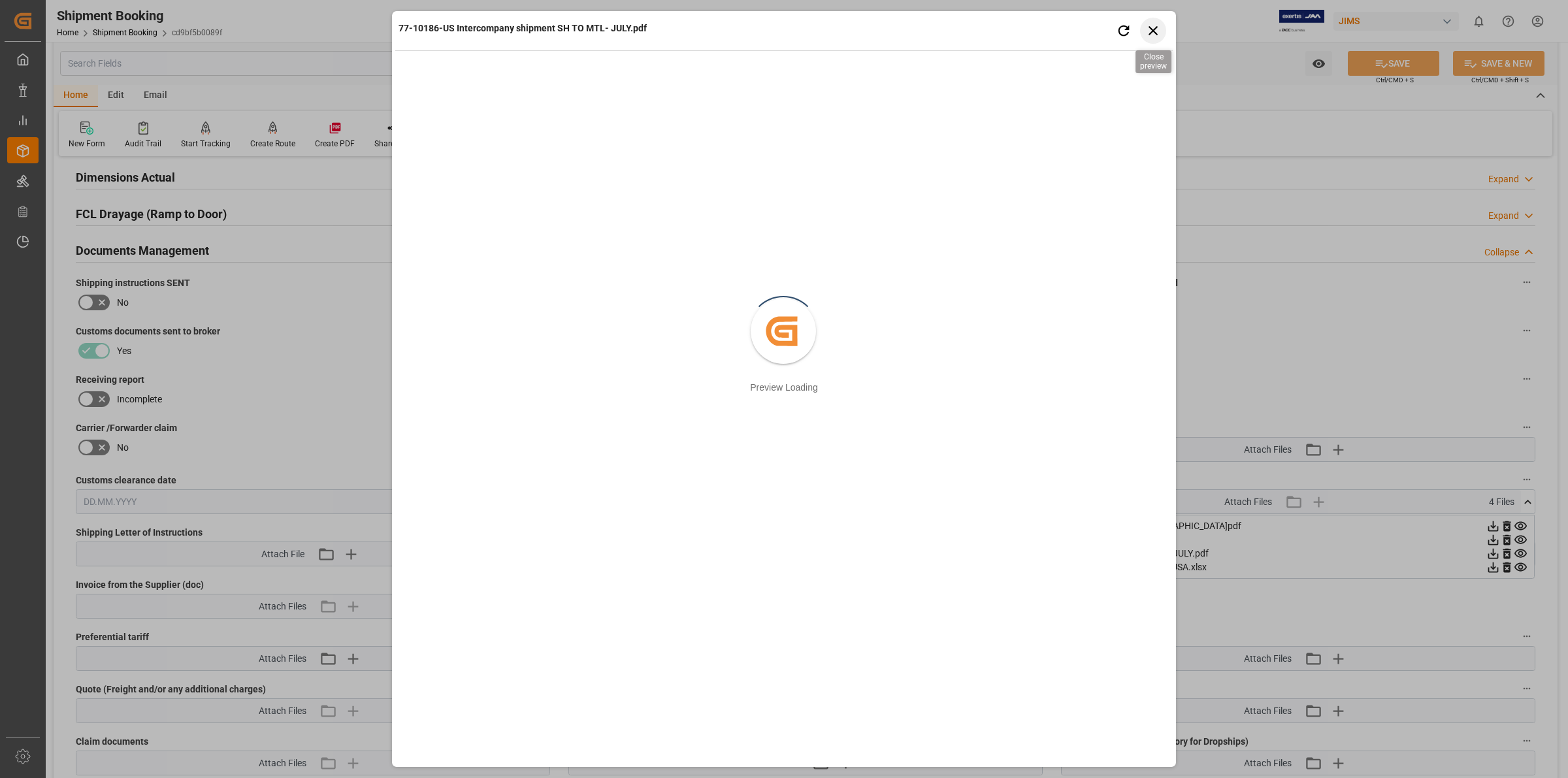
click at [1153, 30] on icon "button" at bounding box center [1153, 31] width 16 height 16
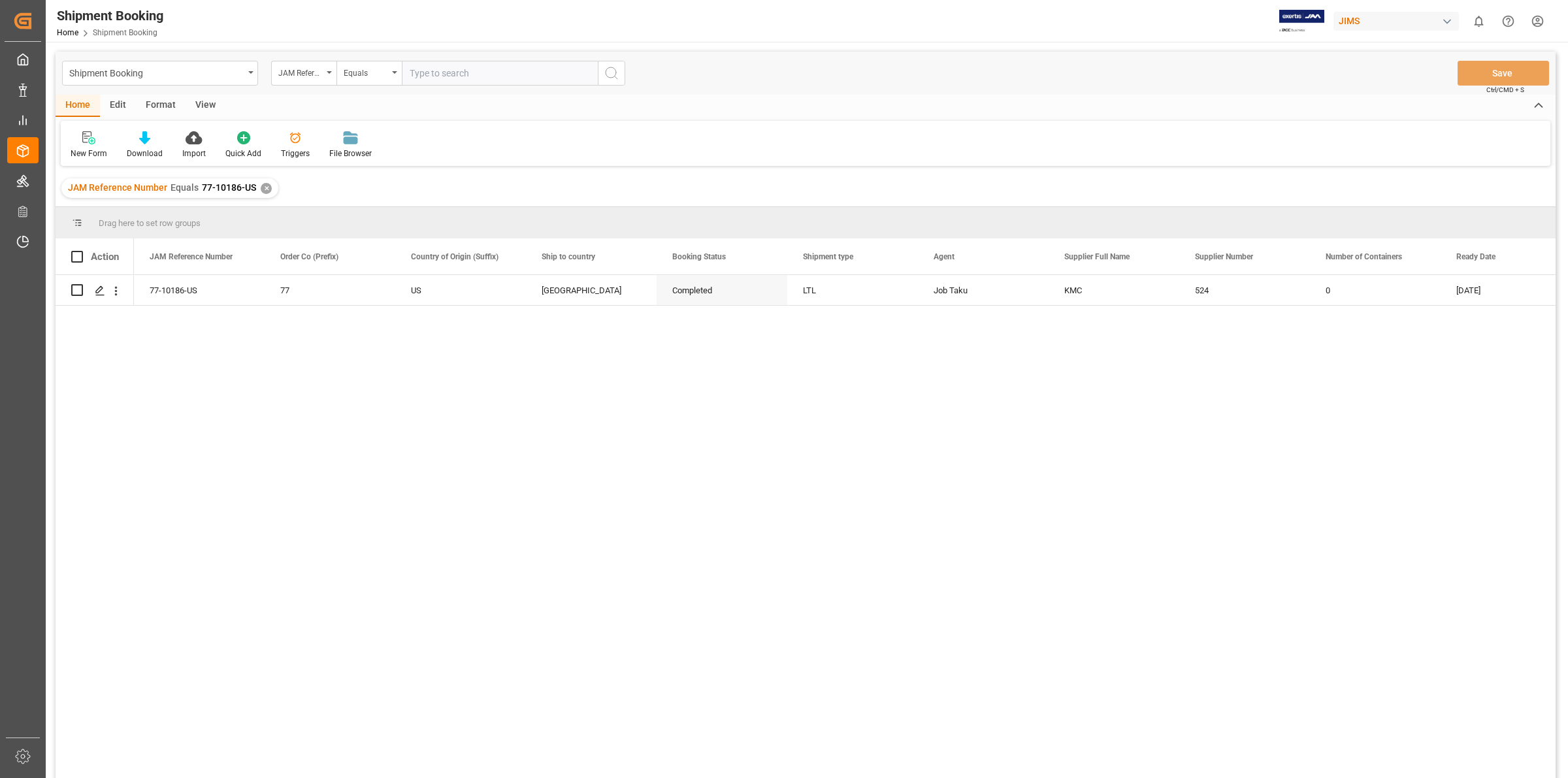
drag, startPoint x: 770, startPoint y: 423, endPoint x: 310, endPoint y: 192, distance: 514.7
click at [768, 422] on div "77-10186-US 77 US [GEOGRAPHIC_DATA] Completed LTL Job Taku KMC 524 0 [DATE]" at bounding box center [844, 530] width 1422 height 511
click at [435, 586] on div "77-10186-US 77 US [GEOGRAPHIC_DATA] Completed LTL Job Taku KMC 524 0 [DATE]" at bounding box center [844, 530] width 1422 height 511
click at [458, 75] on input "text" at bounding box center [500, 72] width 196 height 24
type input "77-10321-us"
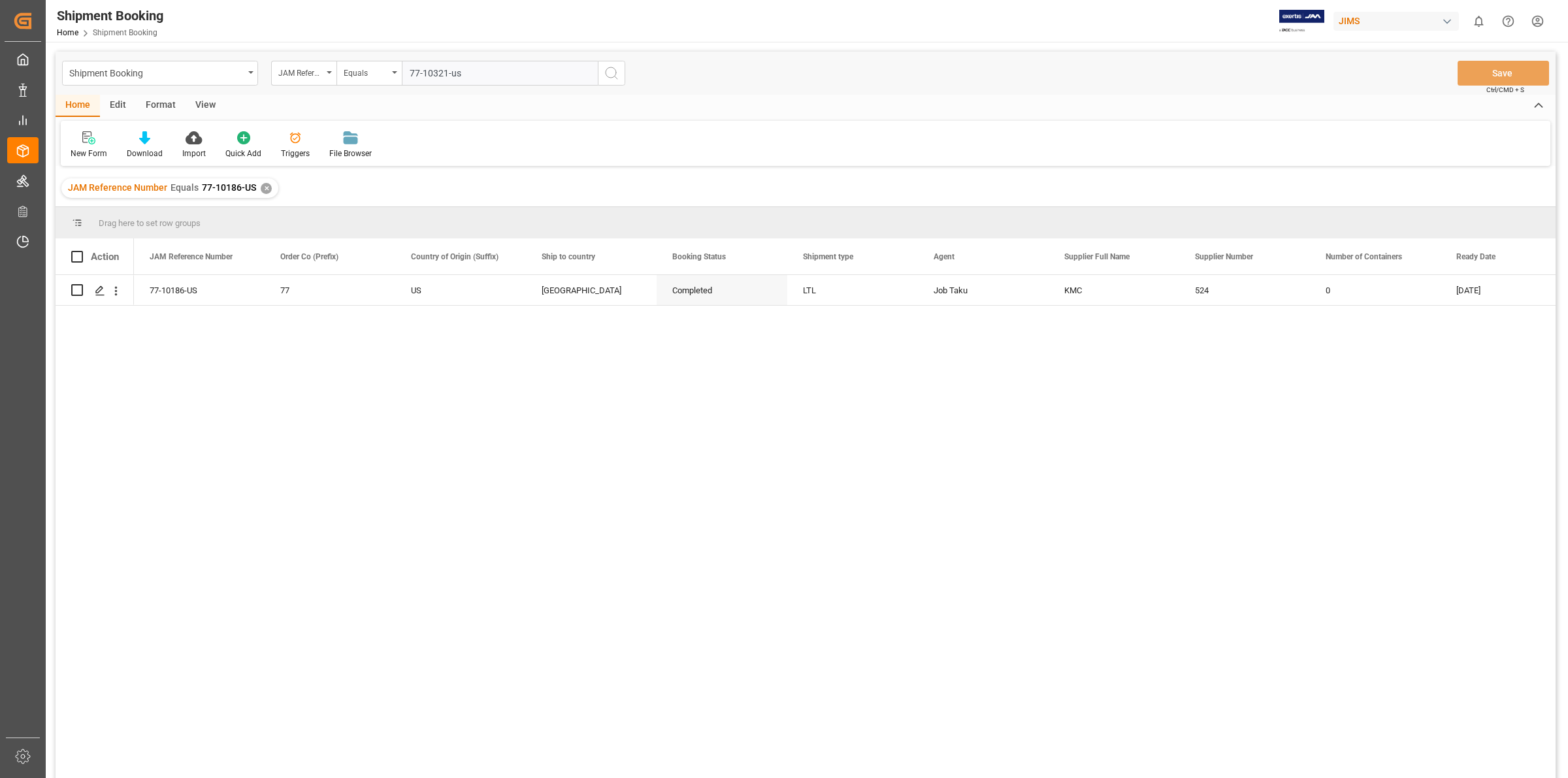
click at [607, 62] on button "search button" at bounding box center [611, 72] width 27 height 24
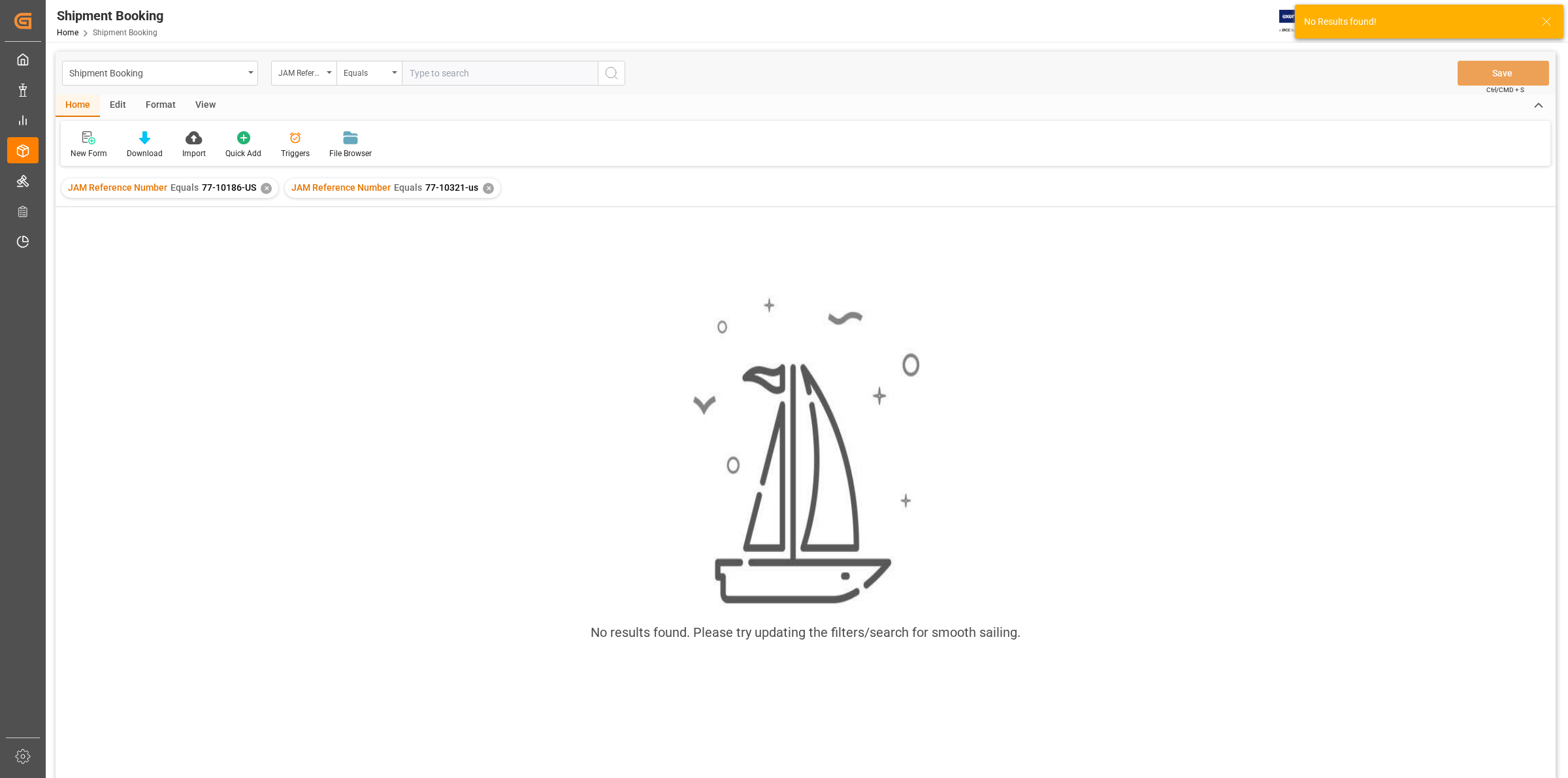
click at [261, 191] on div "✕" at bounding box center [266, 188] width 11 height 11
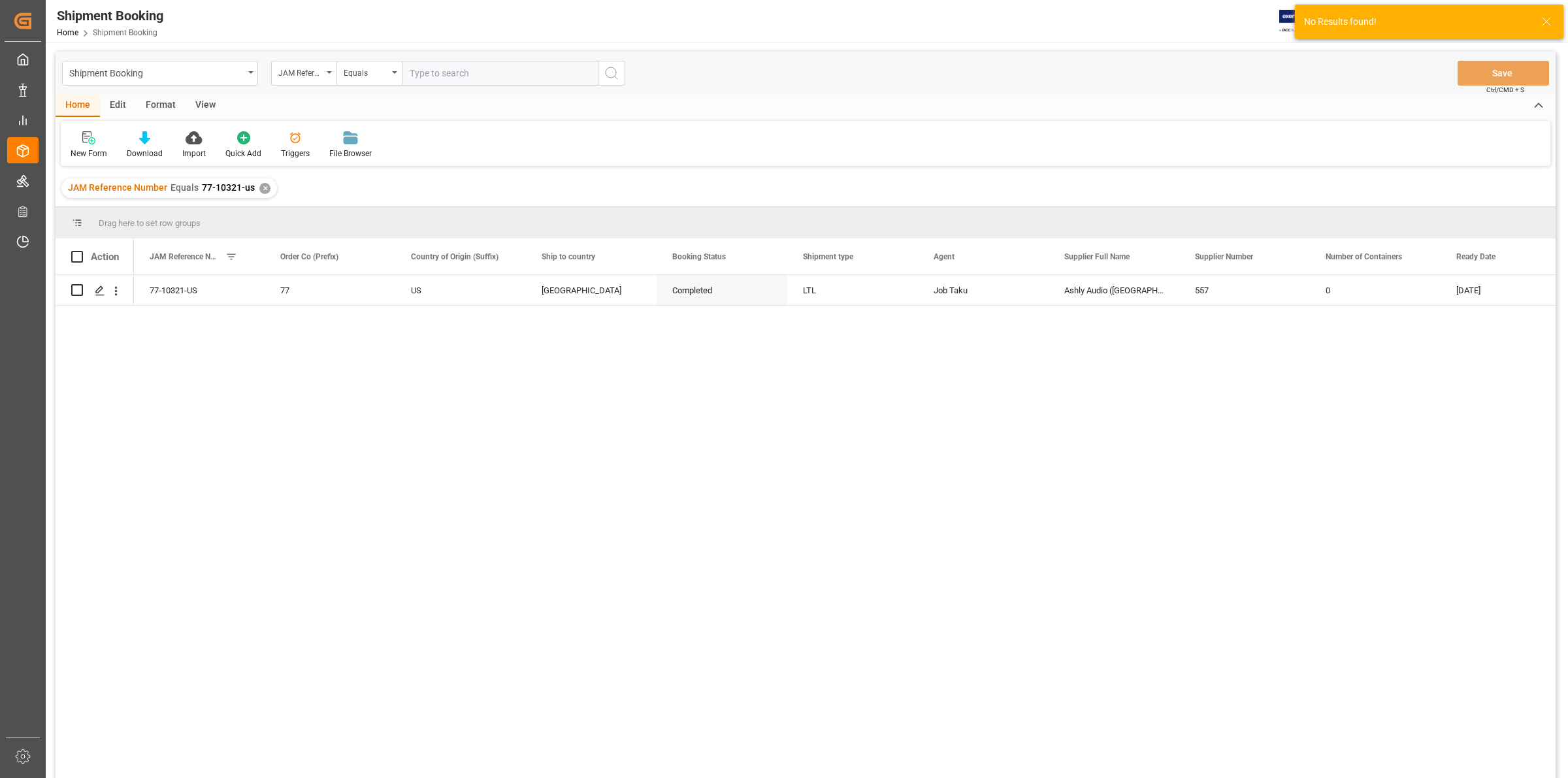
drag, startPoint x: 206, startPoint y: 388, endPoint x: 167, endPoint y: 345, distance: 58.1
click at [207, 389] on div "77-10321-US 77 US [GEOGRAPHIC_DATA] Completed LTL Job Taku Ashly Audio ([GEOGRA…" at bounding box center [844, 530] width 1422 height 511
drag, startPoint x: 296, startPoint y: 430, endPoint x: 48, endPoint y: 383, distance: 252.4
click at [296, 428] on div "77-10321-US 77 US [GEOGRAPHIC_DATA] Completed LTL Job Taku Ashly Audio ([GEOGRA…" at bounding box center [844, 530] width 1422 height 511
